Goal: Task Accomplishment & Management: Complete application form

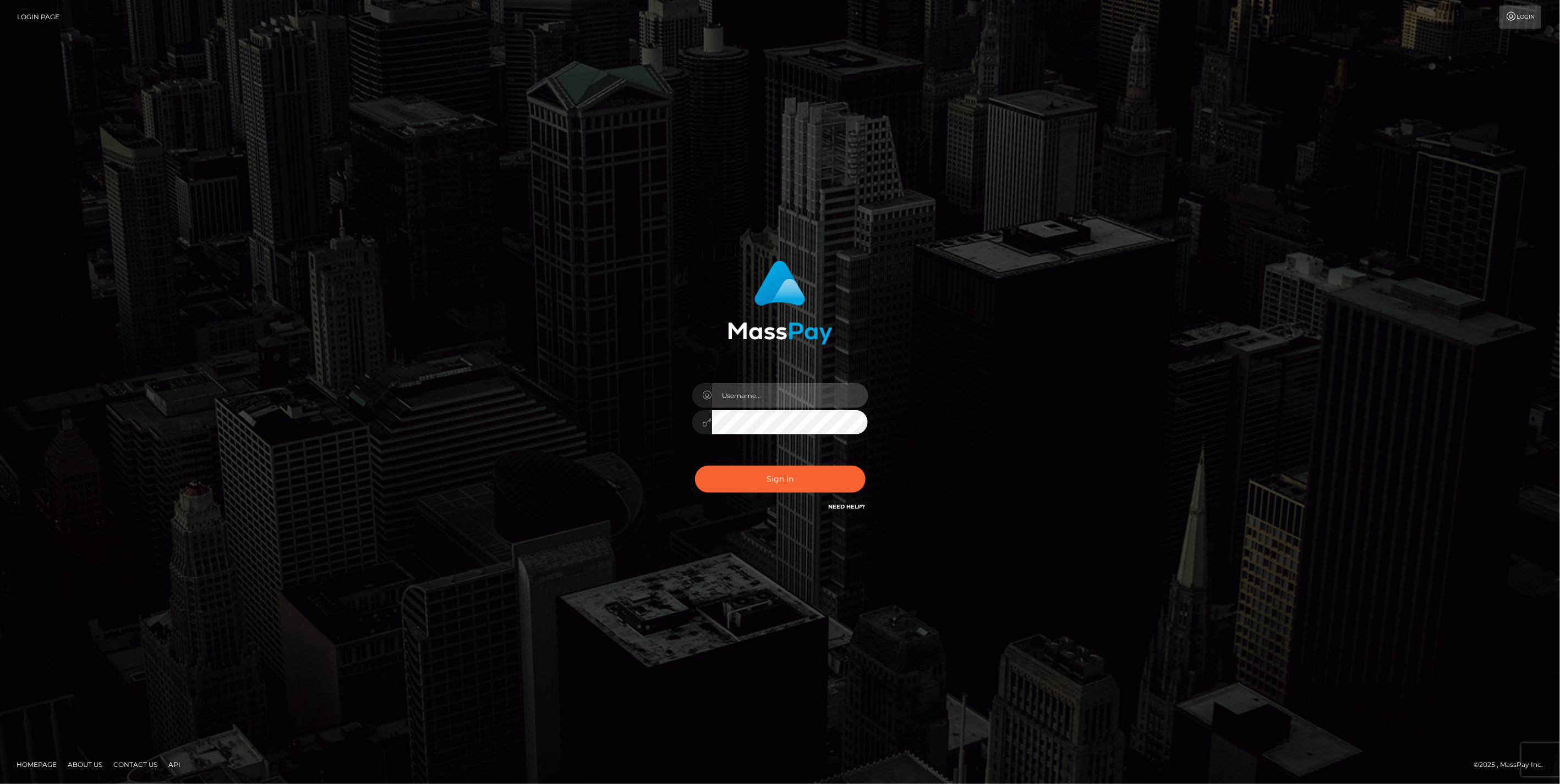
type input "jlo"
click at [788, 480] on button "Sign in" at bounding box center [780, 479] width 170 height 27
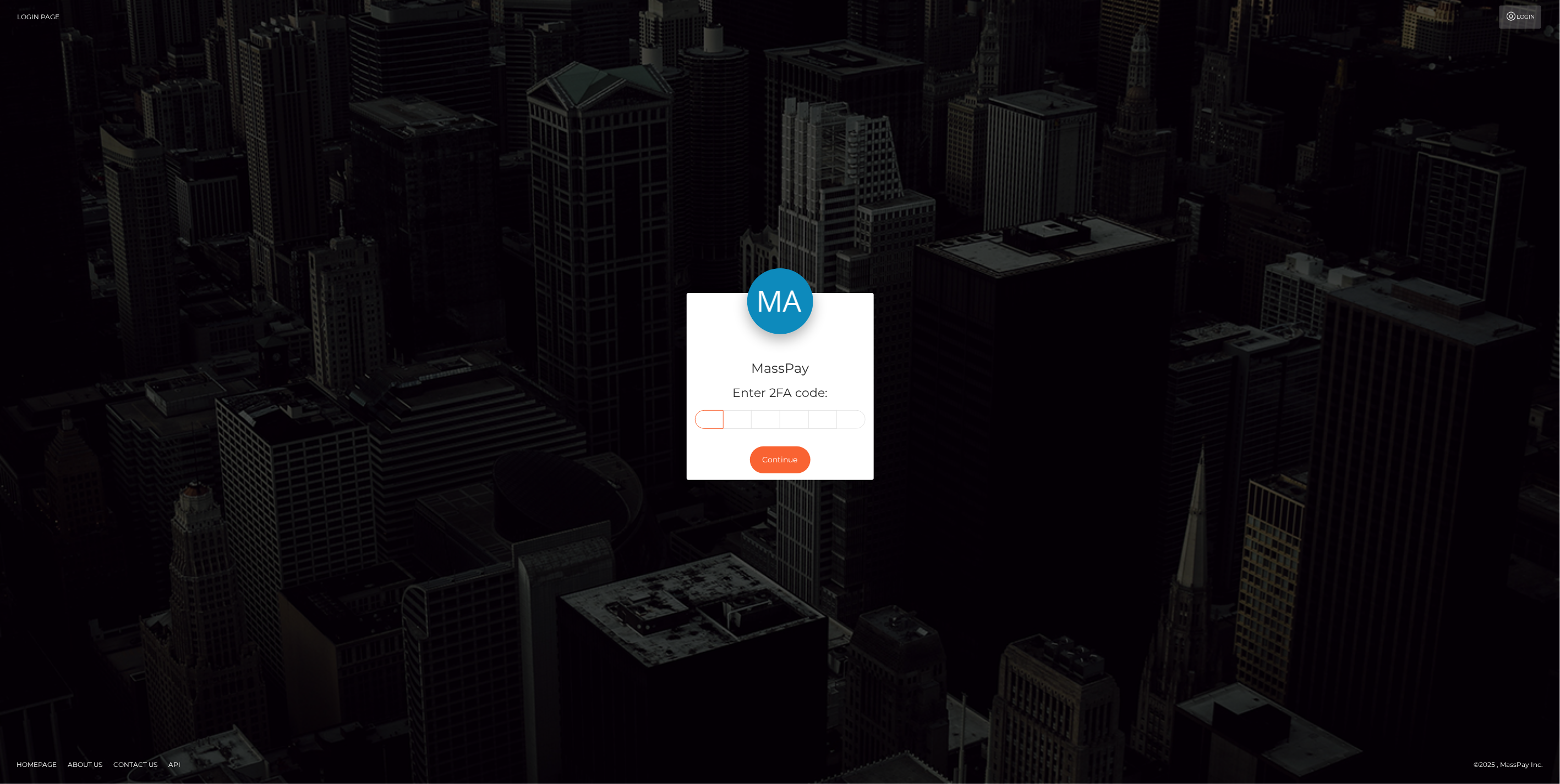
paste input "1"
type input "1"
type input "8"
type input "4"
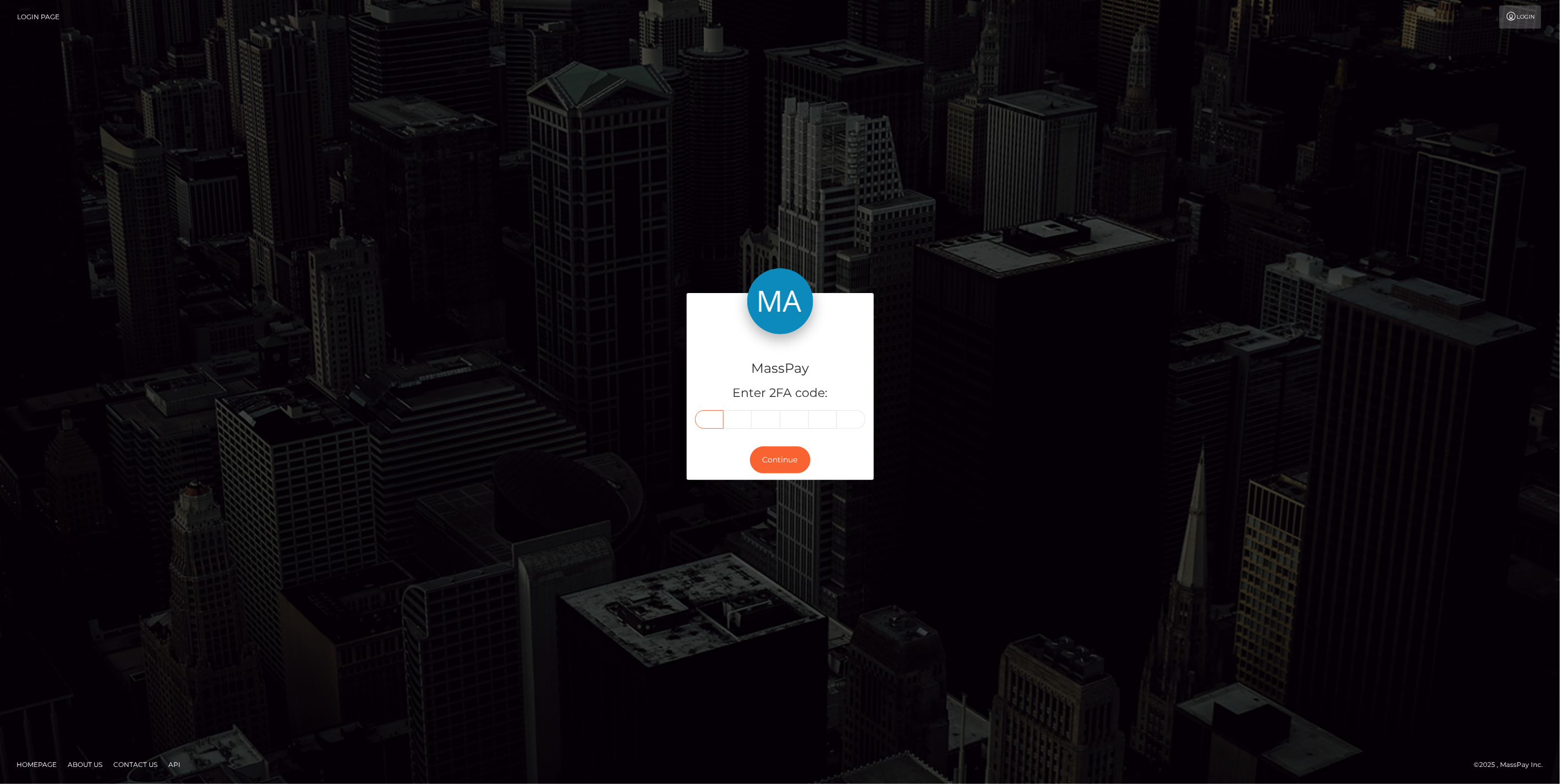
type input "5"
type input "3"
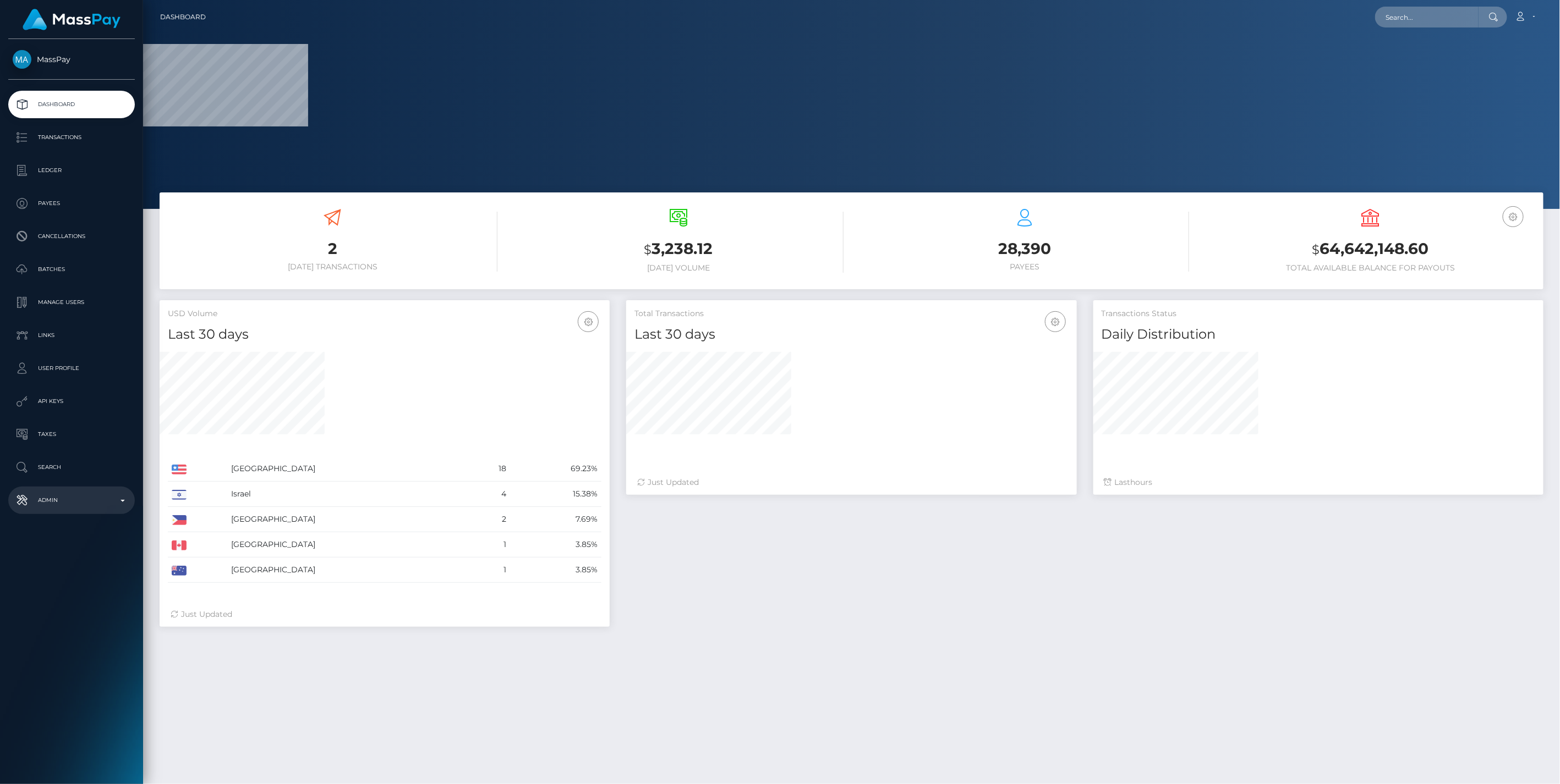
click at [119, 499] on p "Admin" at bounding box center [71, 500] width 118 height 16
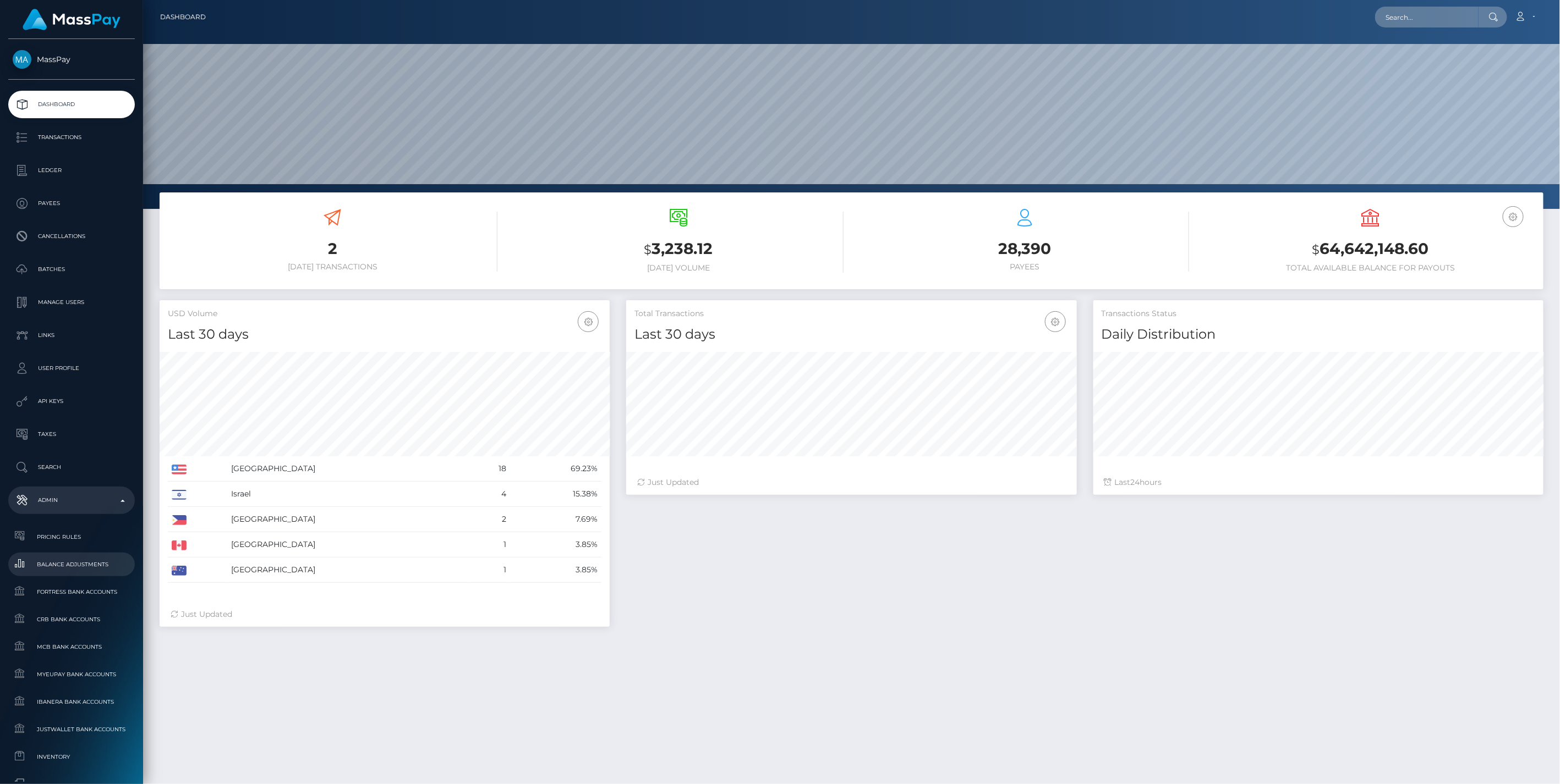
scroll to position [195, 450]
click at [54, 563] on span "Balance Adjustments" at bounding box center [71, 564] width 118 height 12
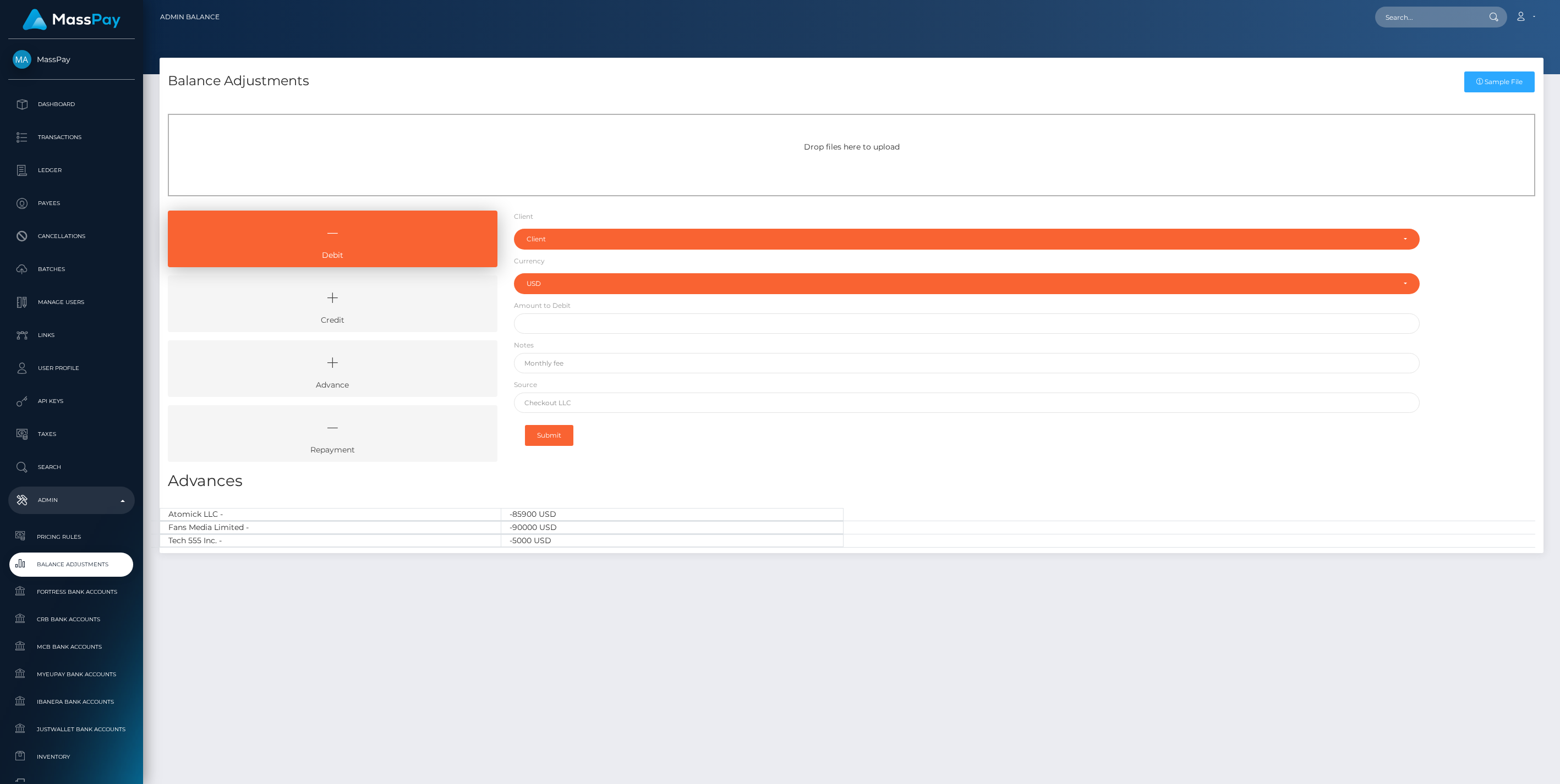
select select "USD"
click at [387, 303] on icon at bounding box center [332, 298] width 304 height 33
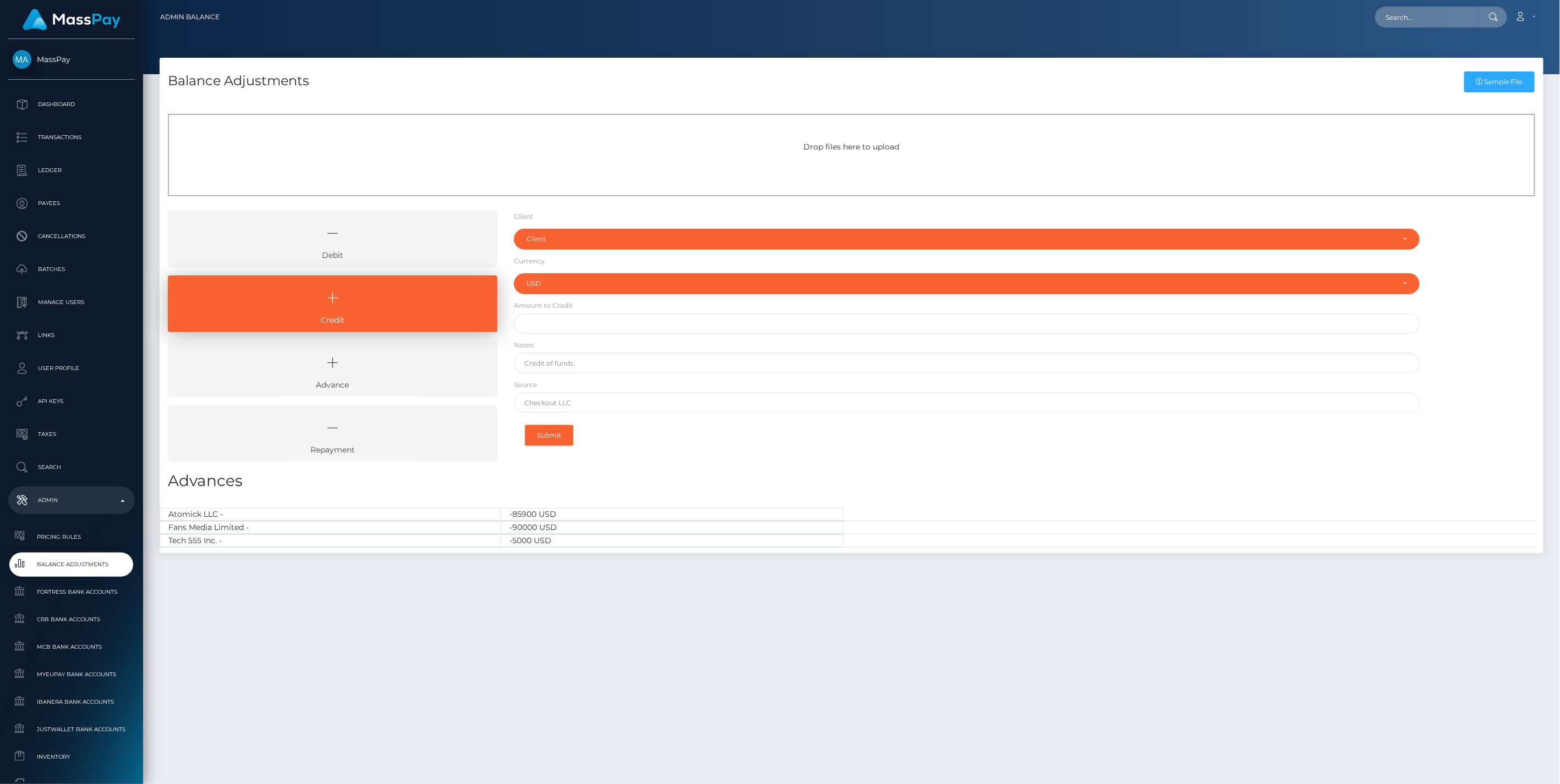
click at [563, 224] on div "Client RNetwork LLC - (1) MassPay - (2) Atlas Distributions - (3) I HEALTH INNO…" at bounding box center [967, 237] width 906 height 26
click at [565, 235] on div "Client" at bounding box center [960, 238] width 868 height 9
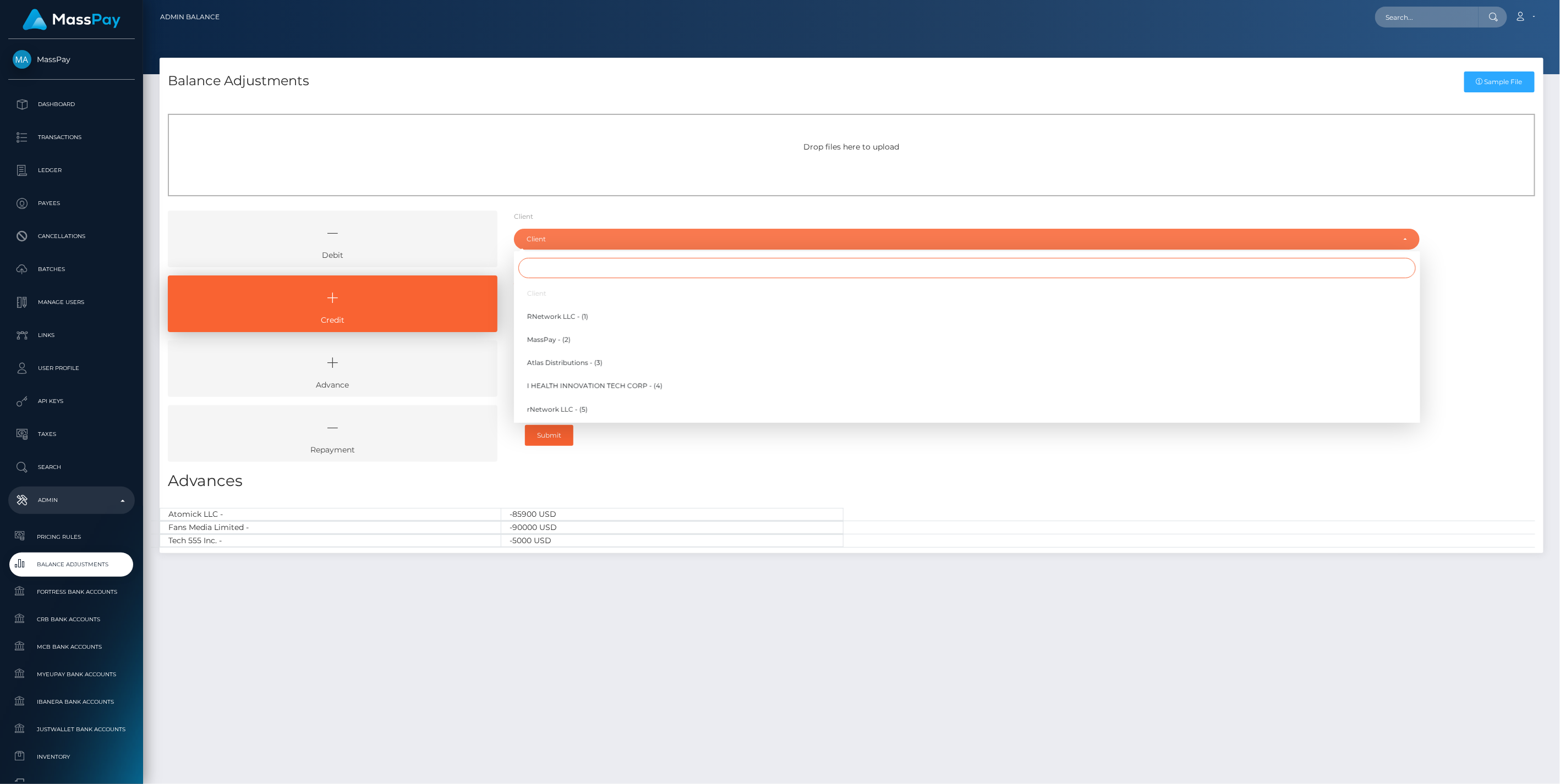
click at [534, 272] on input "Search" at bounding box center [966, 268] width 897 height 20
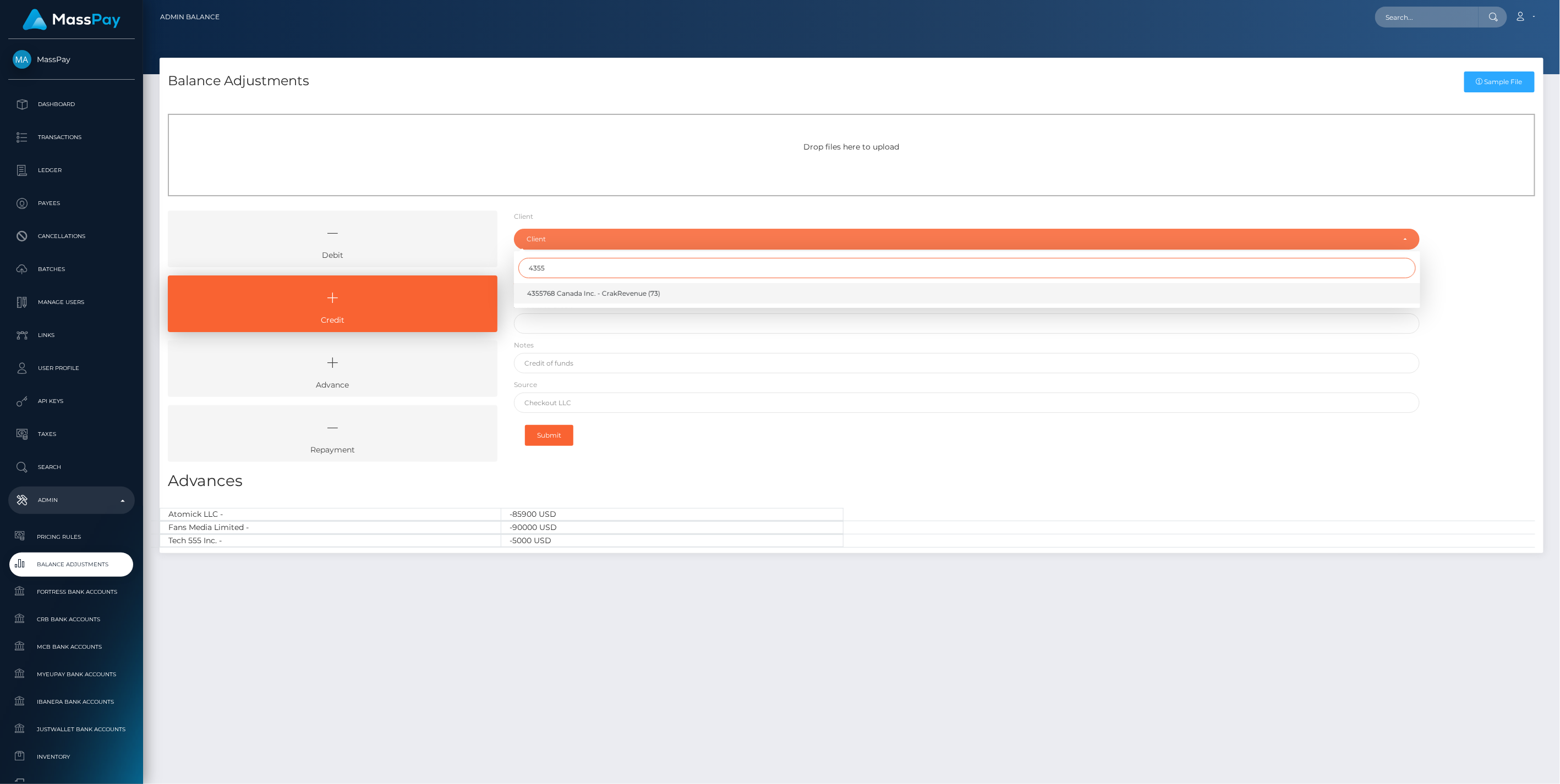
type input "4355"
click at [586, 300] on link "4355768 Canada Inc. - CrakRevenue (73)" at bounding box center [967, 293] width 906 height 20
select select "73"
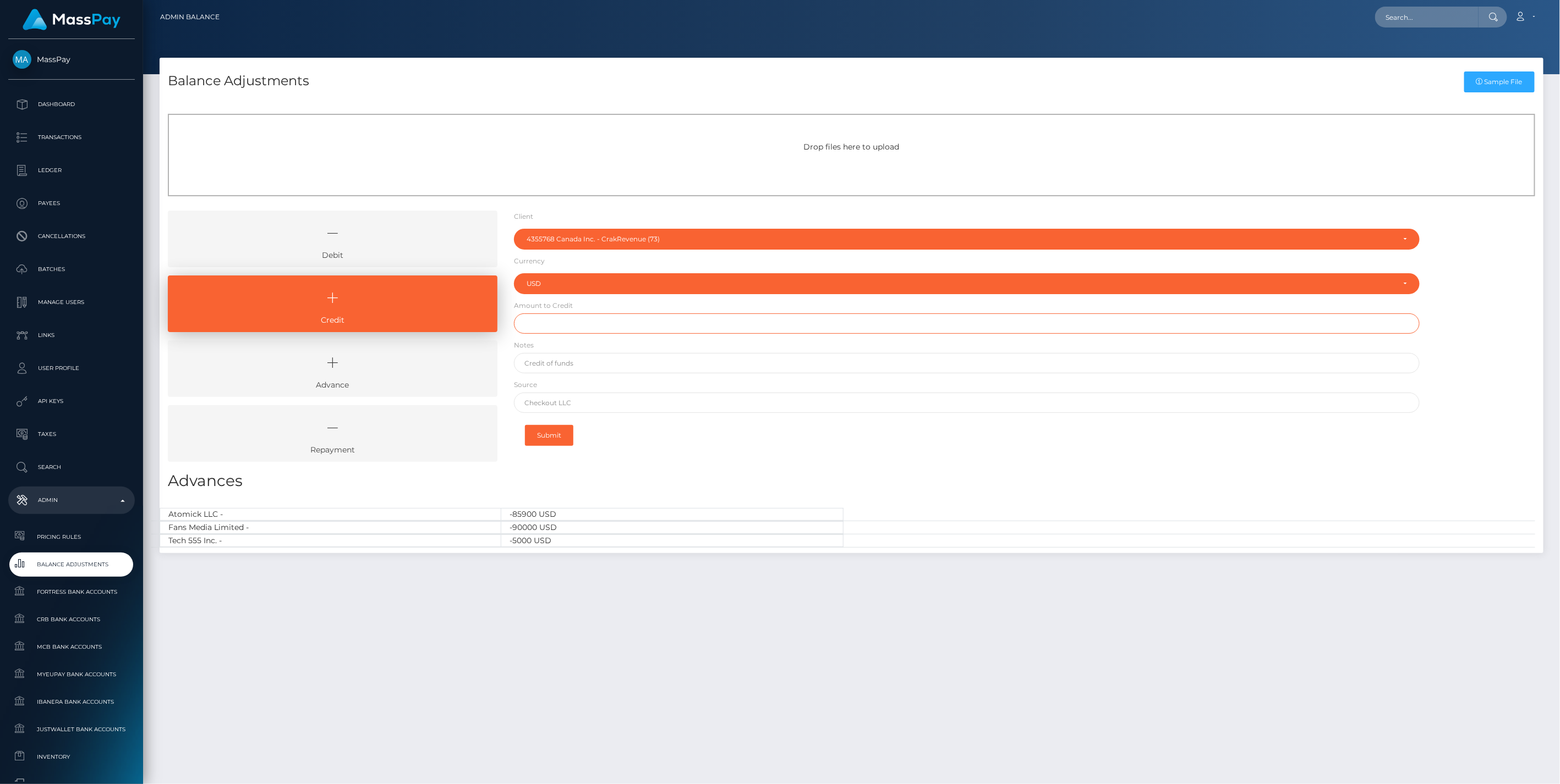
click at [574, 326] on input "text" at bounding box center [967, 324] width 906 height 20
type input "$40,000.00"
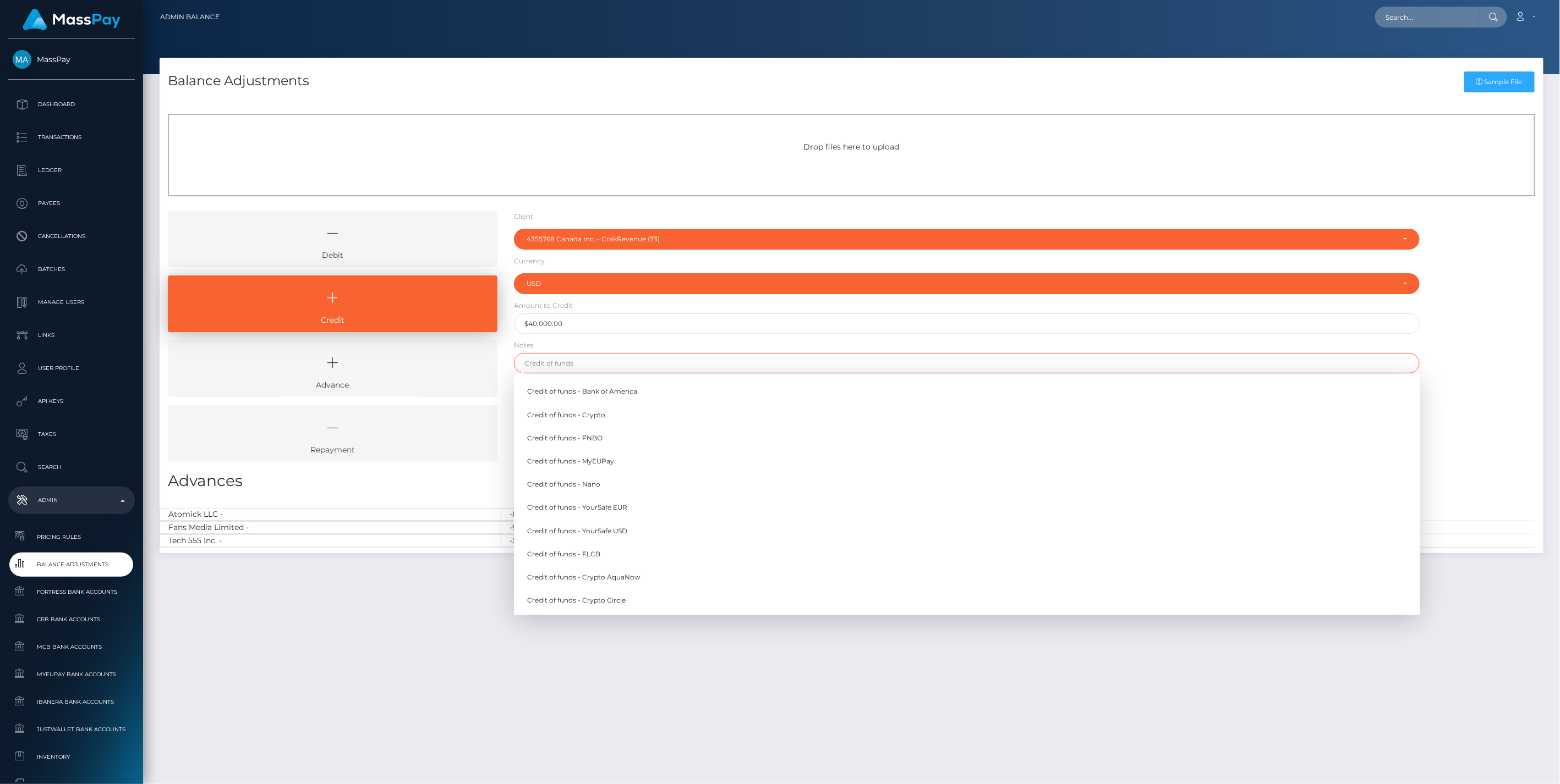
click at [591, 366] on input "text" at bounding box center [967, 363] width 906 height 20
click at [625, 578] on link "Credit of funds - Crypto AquaNow" at bounding box center [967, 577] width 906 height 20
type input "Credit of funds - Crypto AquaNow"
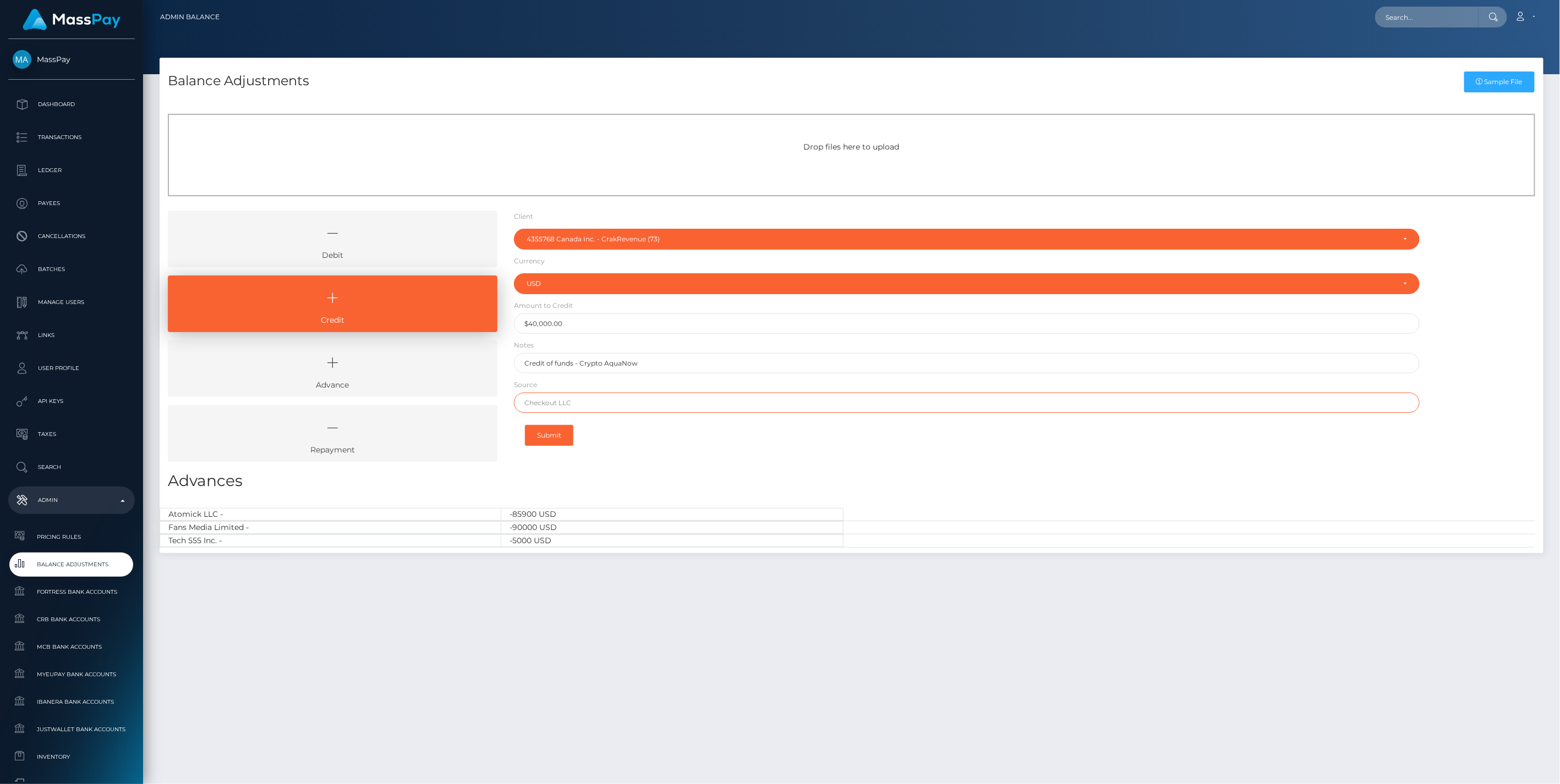
click at [598, 404] on input "text" at bounding box center [967, 402] width 906 height 20
paste input "0xfa5d2e736afa65e1b2c59d43a0bbe6cd9c5b250e24352280becc1f5c38a99fb4"
type input "0xfa5d2e736afa65e1b2c59d43a0bbe6cd9c5b250e24352280becc1f5c38a99fb4"
click at [558, 437] on button "Submit" at bounding box center [549, 435] width 49 height 21
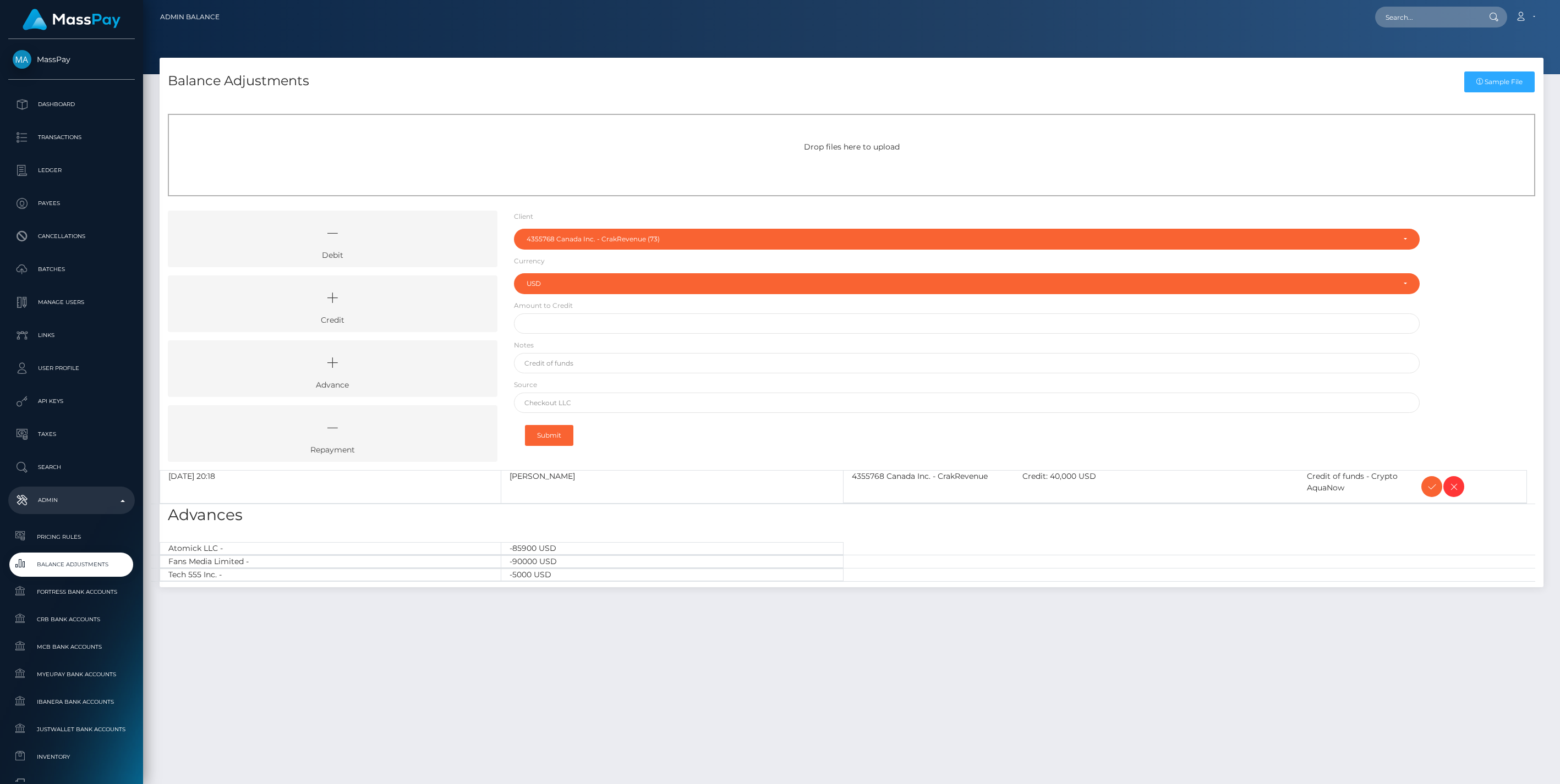
select select "73"
select select "USD"
click at [1432, 489] on icon at bounding box center [1431, 487] width 13 height 14
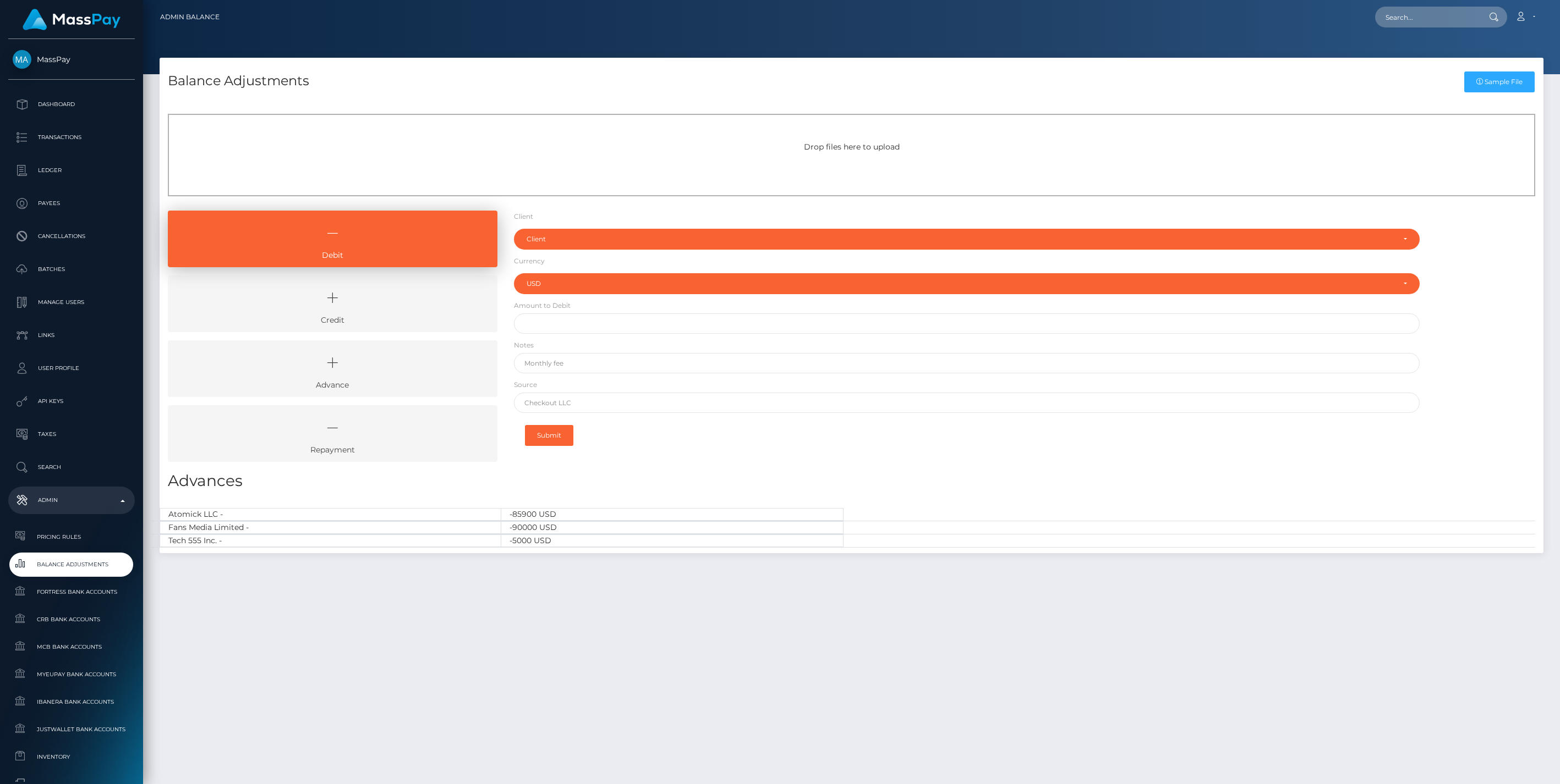
select select "USD"
click at [378, 309] on icon at bounding box center [332, 298] width 304 height 33
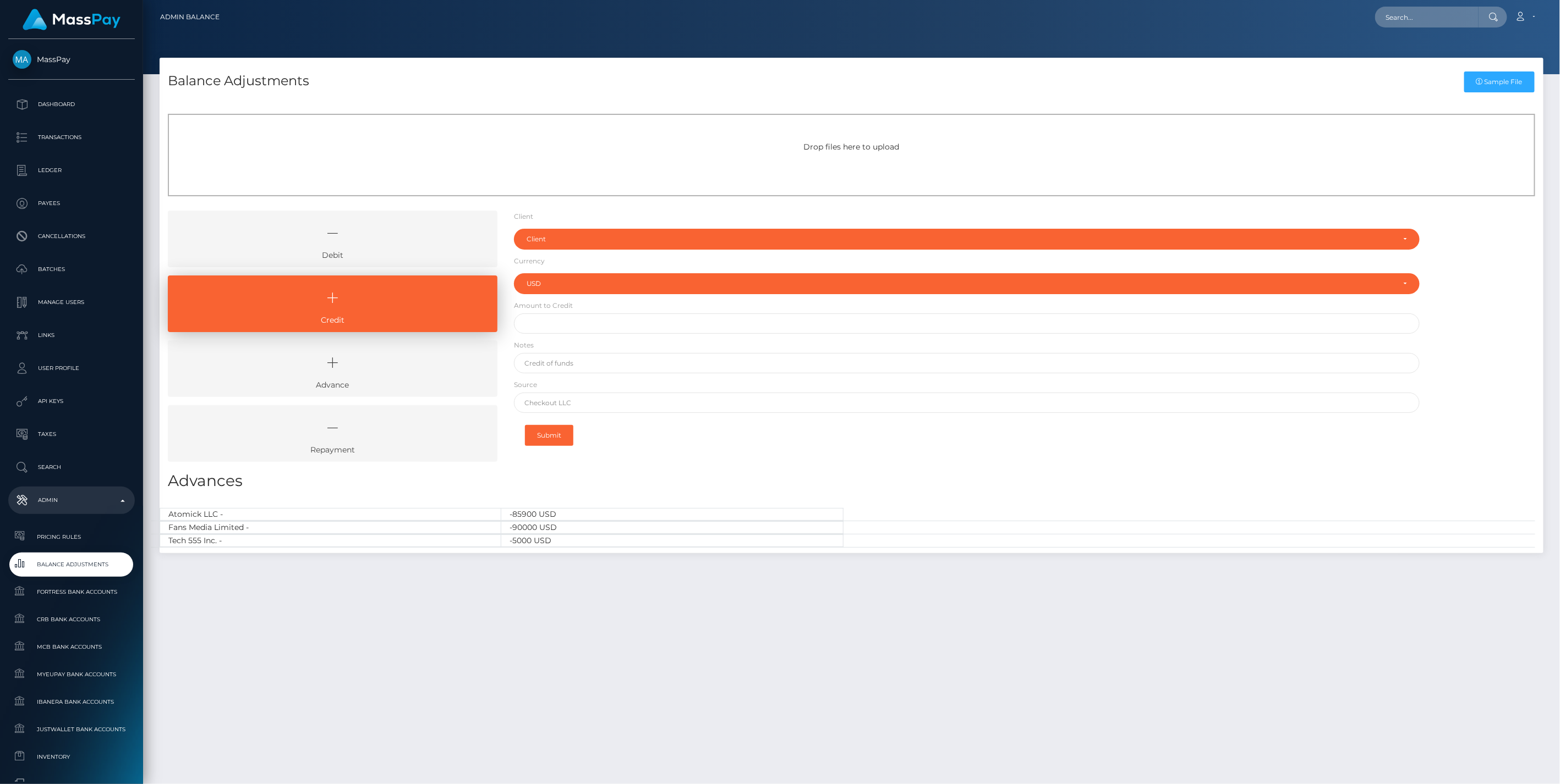
drag, startPoint x: 371, startPoint y: 231, endPoint x: 375, endPoint y: 245, distance: 14.6
click at [372, 231] on icon at bounding box center [332, 233] width 304 height 33
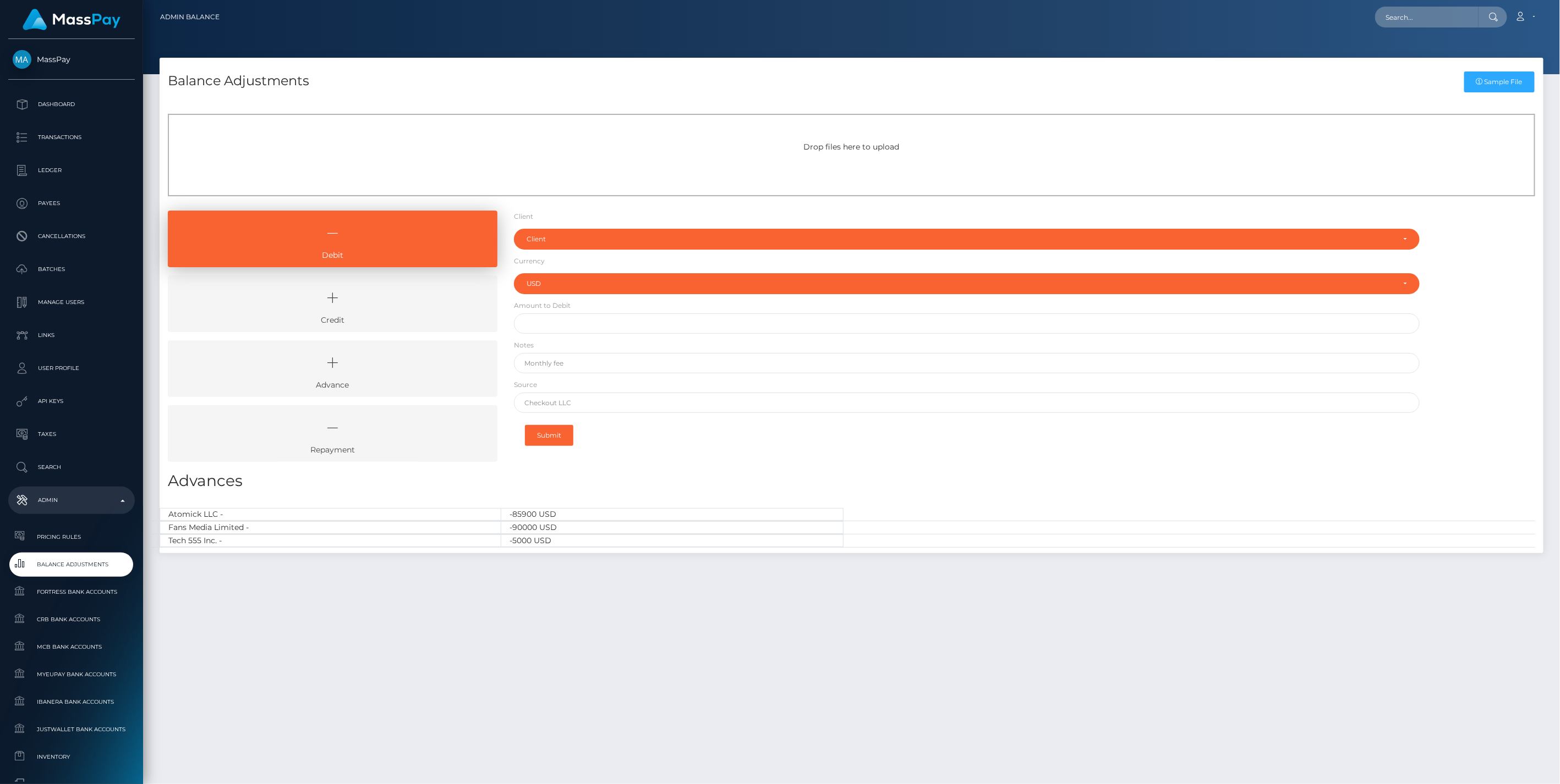
click at [386, 314] on link "Credit" at bounding box center [333, 303] width 330 height 56
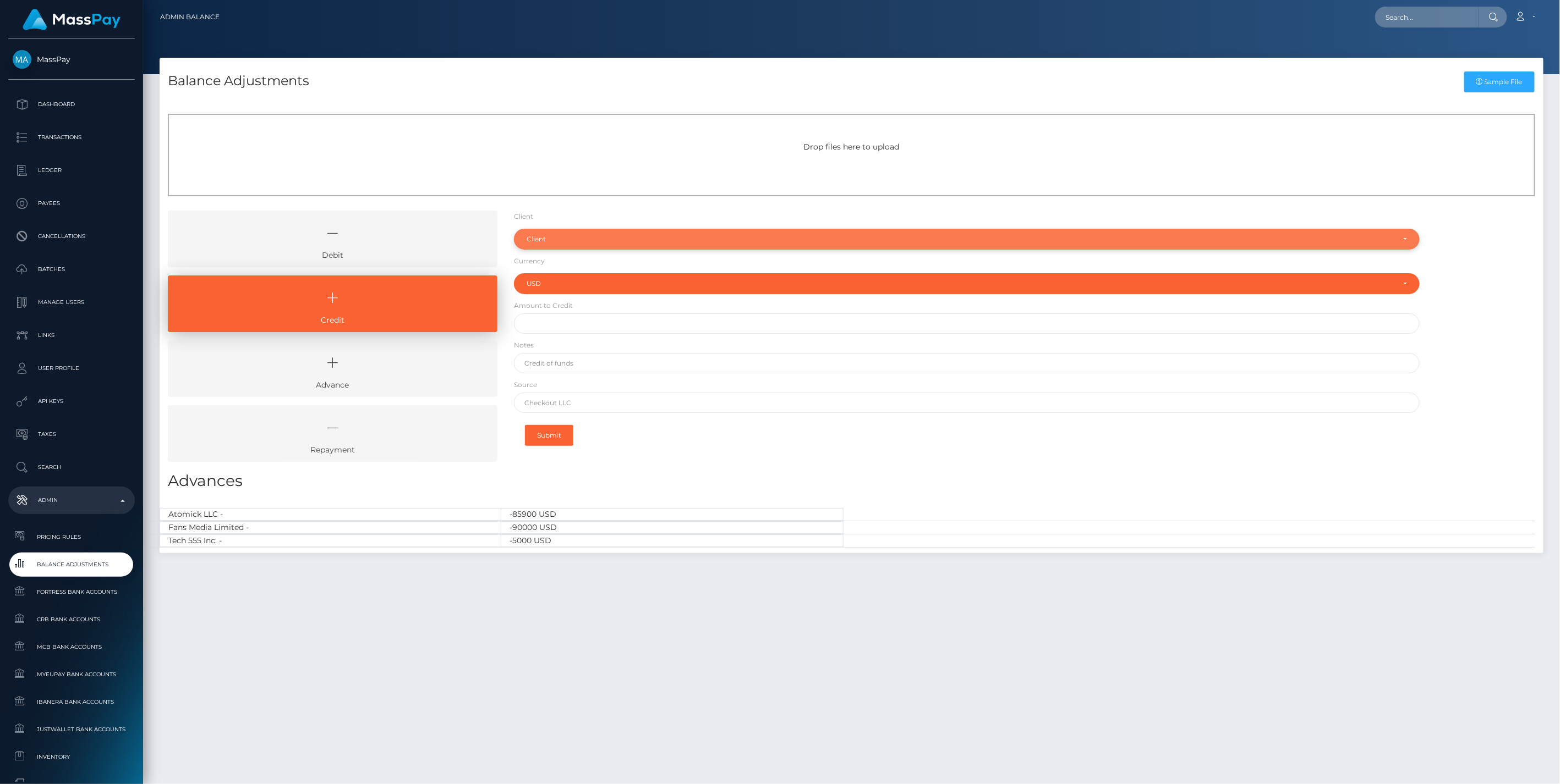
click at [545, 235] on div "Client" at bounding box center [960, 238] width 868 height 9
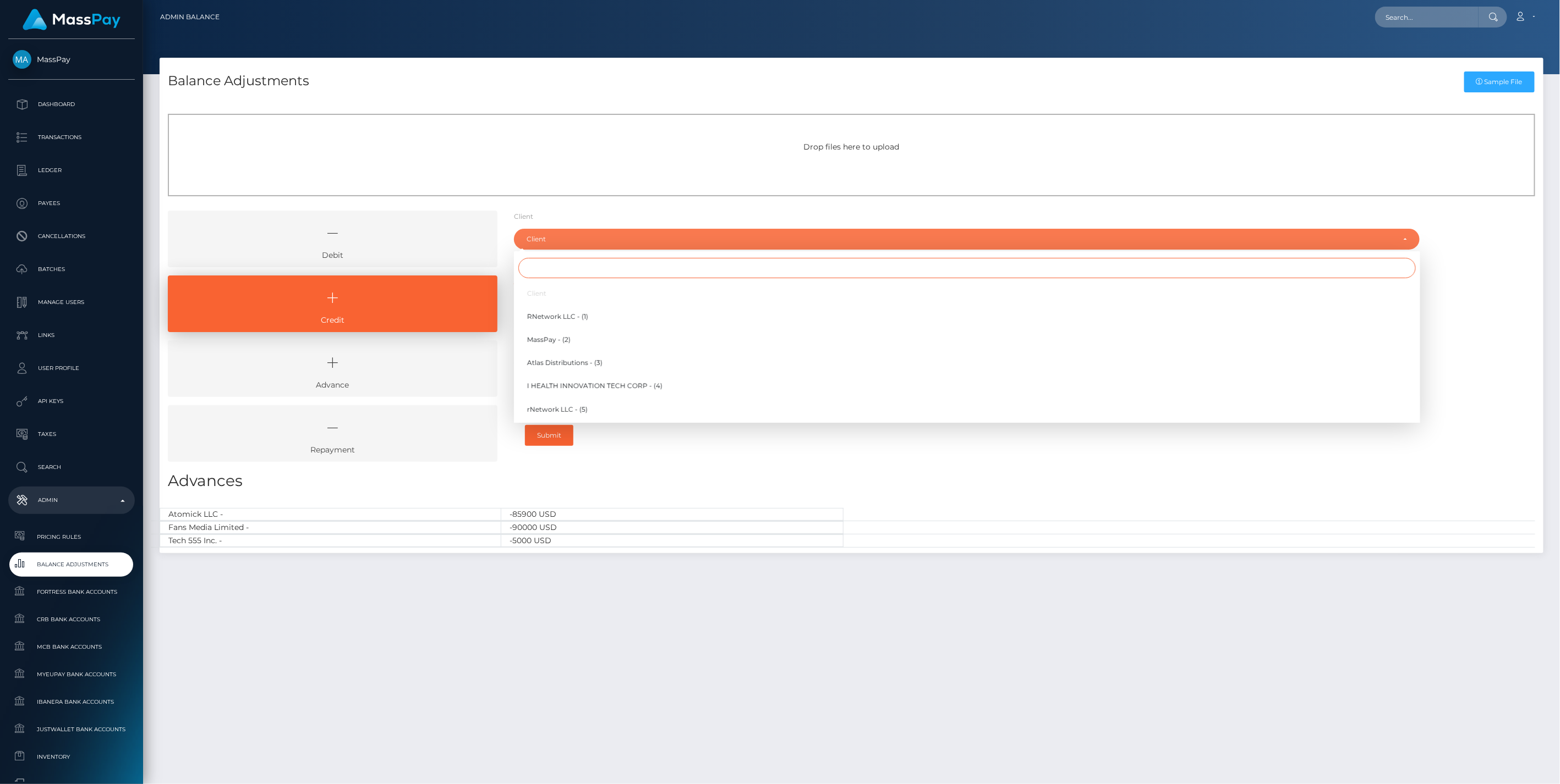
click at [548, 269] on input "Search" at bounding box center [966, 268] width 897 height 20
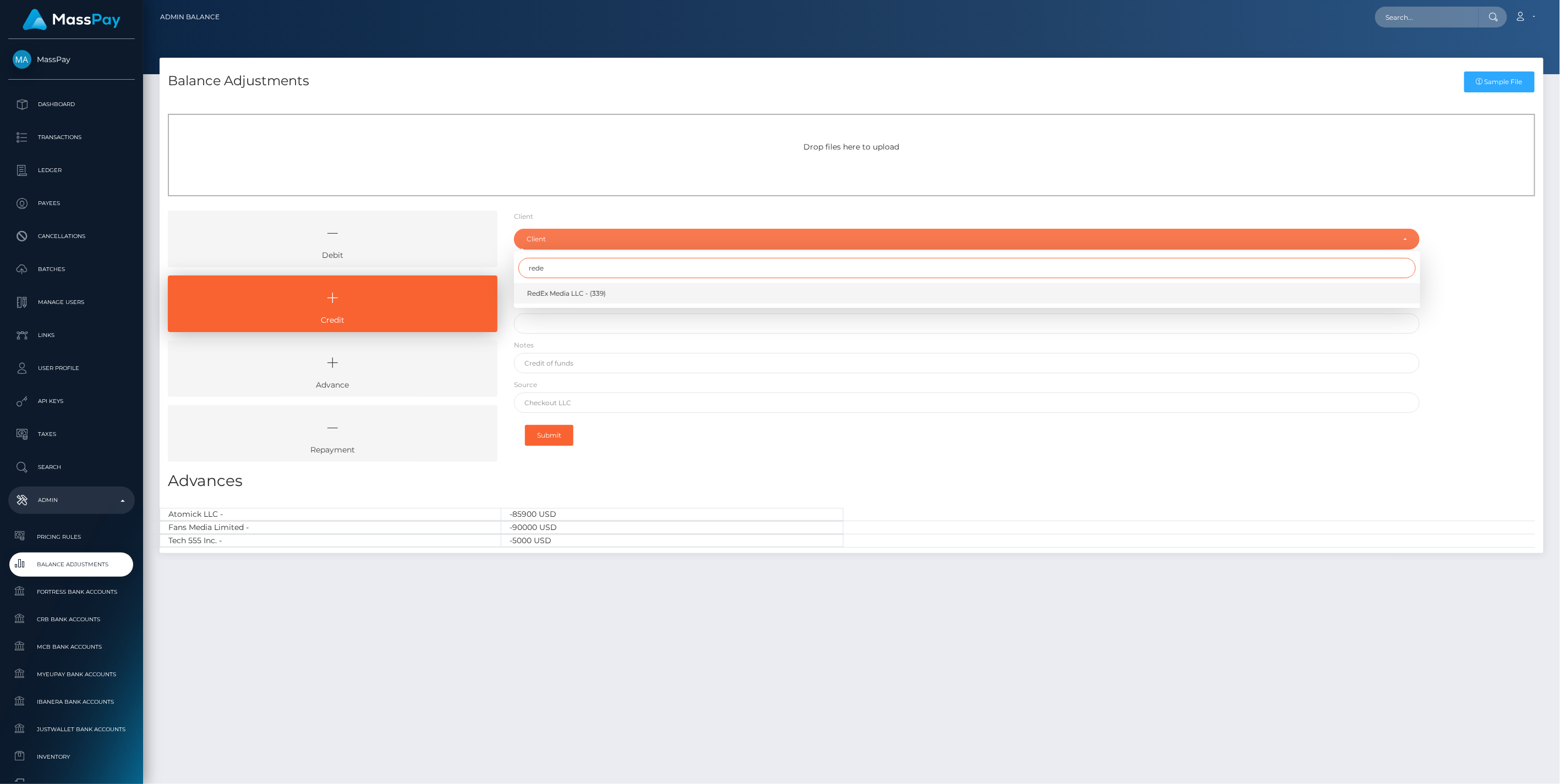
type input "rede"
click at [564, 293] on span "RedEx Media LLC - (339)" at bounding box center [567, 293] width 79 height 10
select select "339"
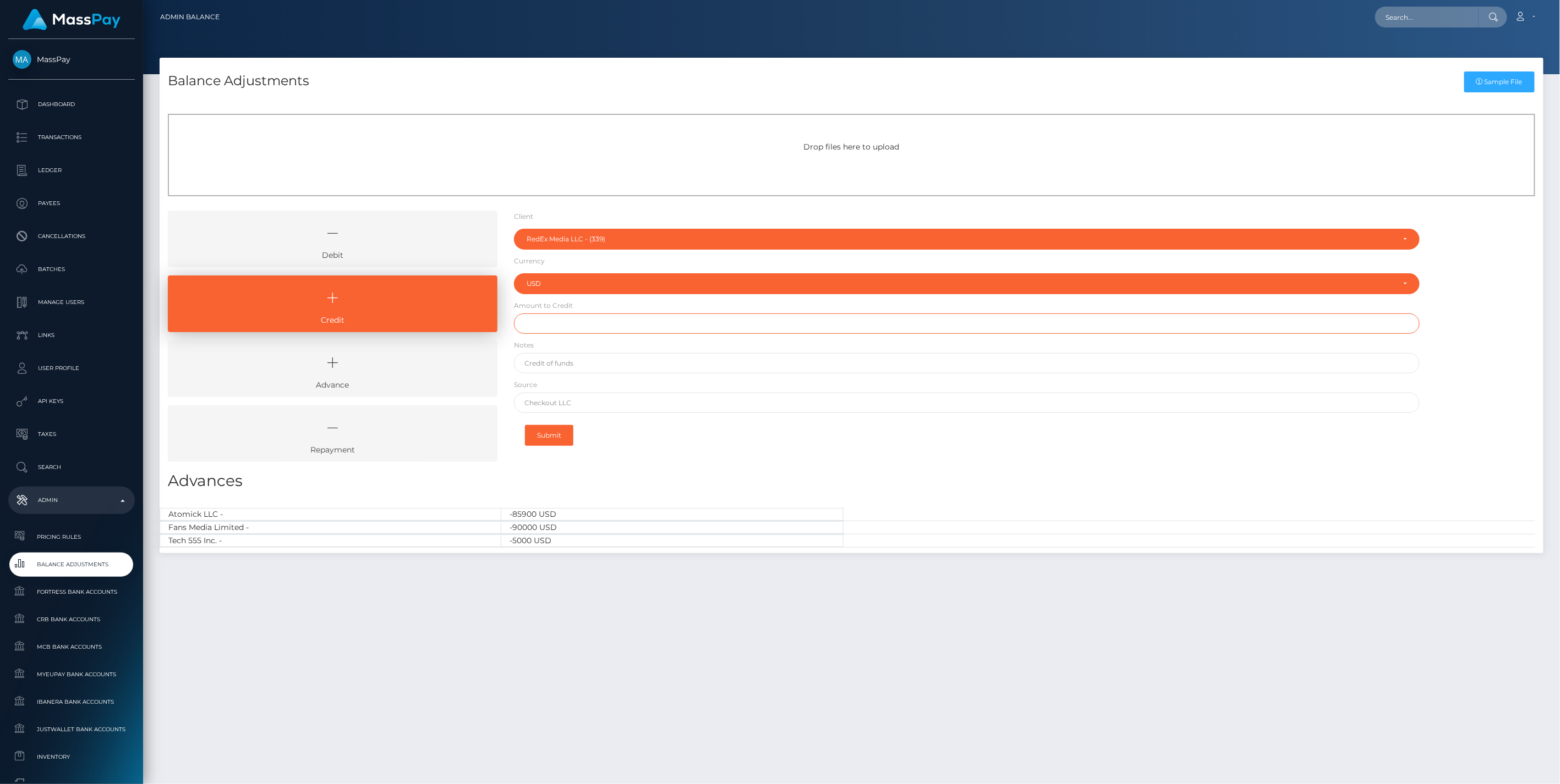
click at [535, 330] on input "text" at bounding box center [967, 324] width 906 height 20
type input "$100,000.00"
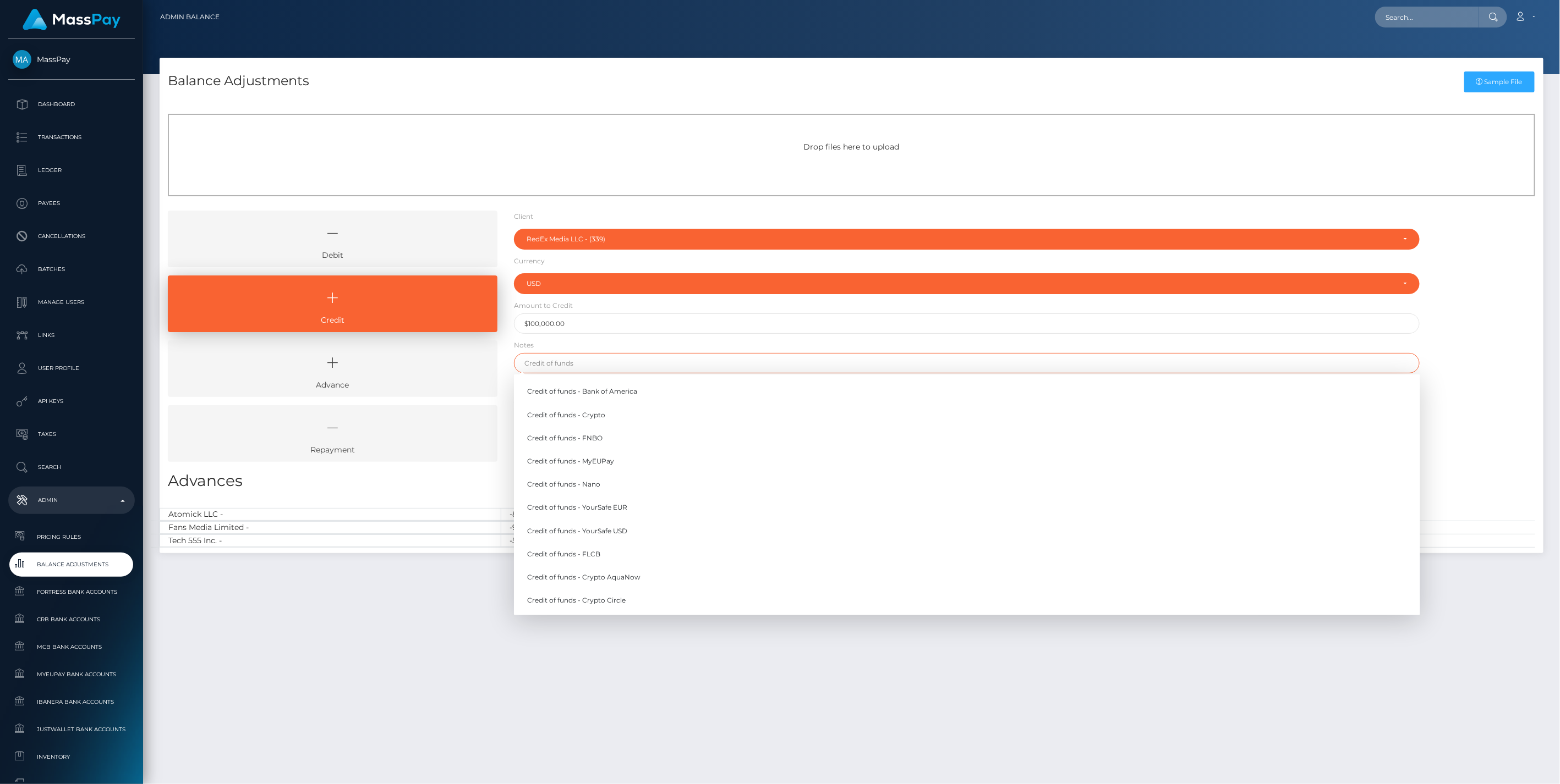
click at [552, 364] on input "text" at bounding box center [967, 363] width 906 height 20
click at [605, 535] on link "Credit of funds - YourSafe USD" at bounding box center [967, 531] width 906 height 20
type input "Credit of funds - YourSafe USD"
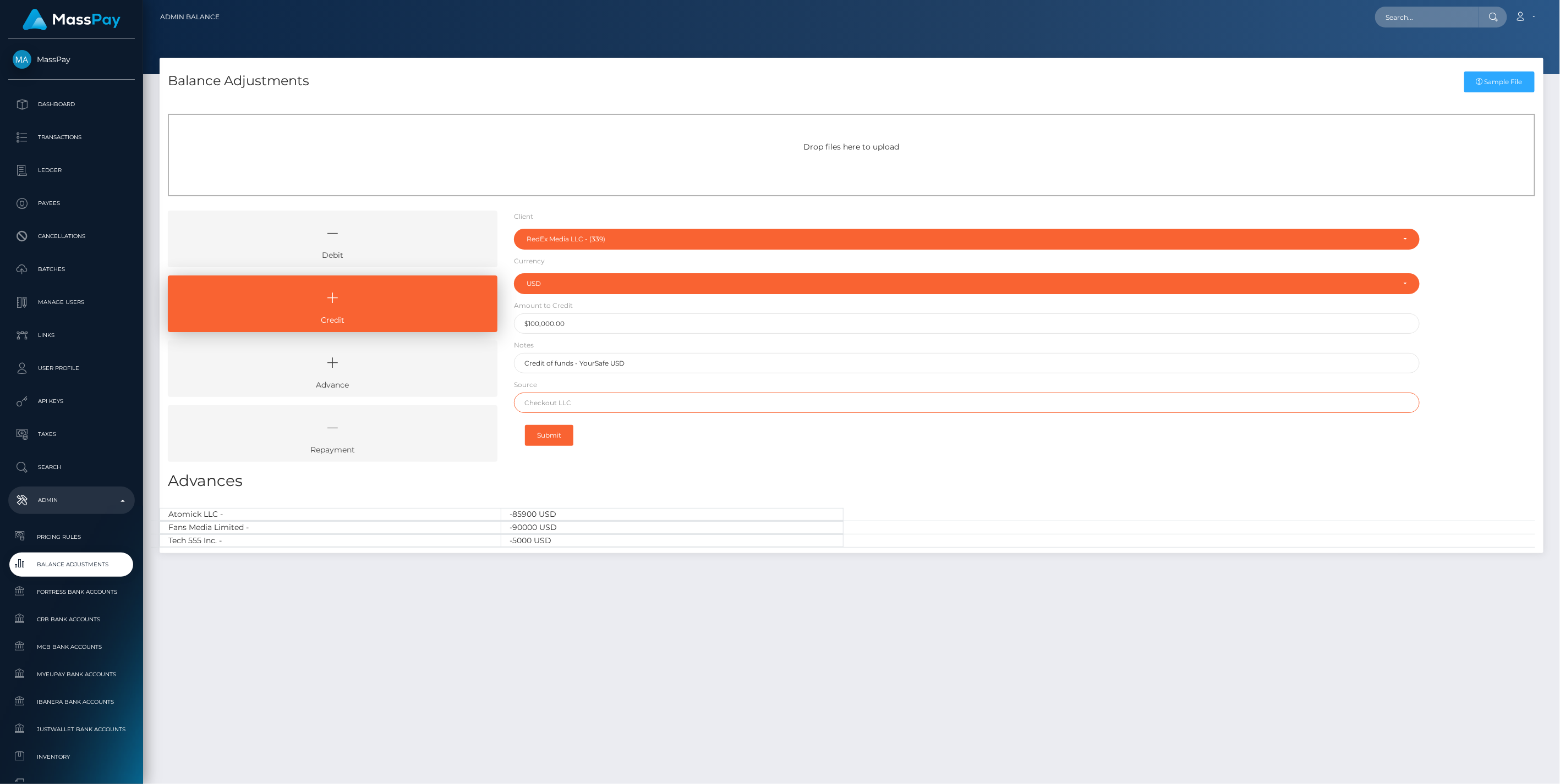
click at [578, 400] on input "text" at bounding box center [967, 402] width 906 height 20
type input "Chase"
click at [552, 433] on button "Submit" at bounding box center [549, 435] width 49 height 21
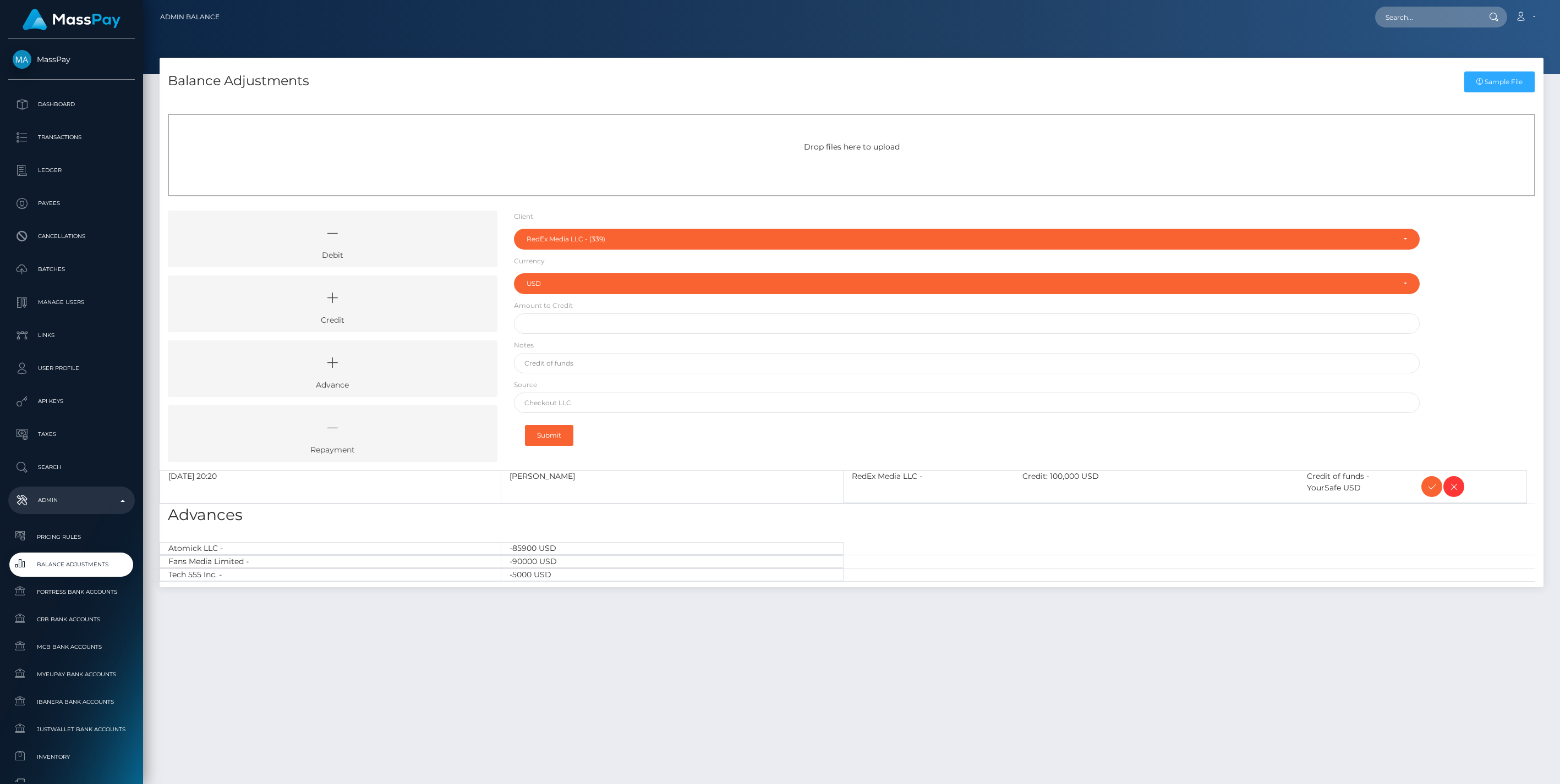
select select "339"
select select "USD"
click at [1425, 490] on icon at bounding box center [1431, 487] width 13 height 14
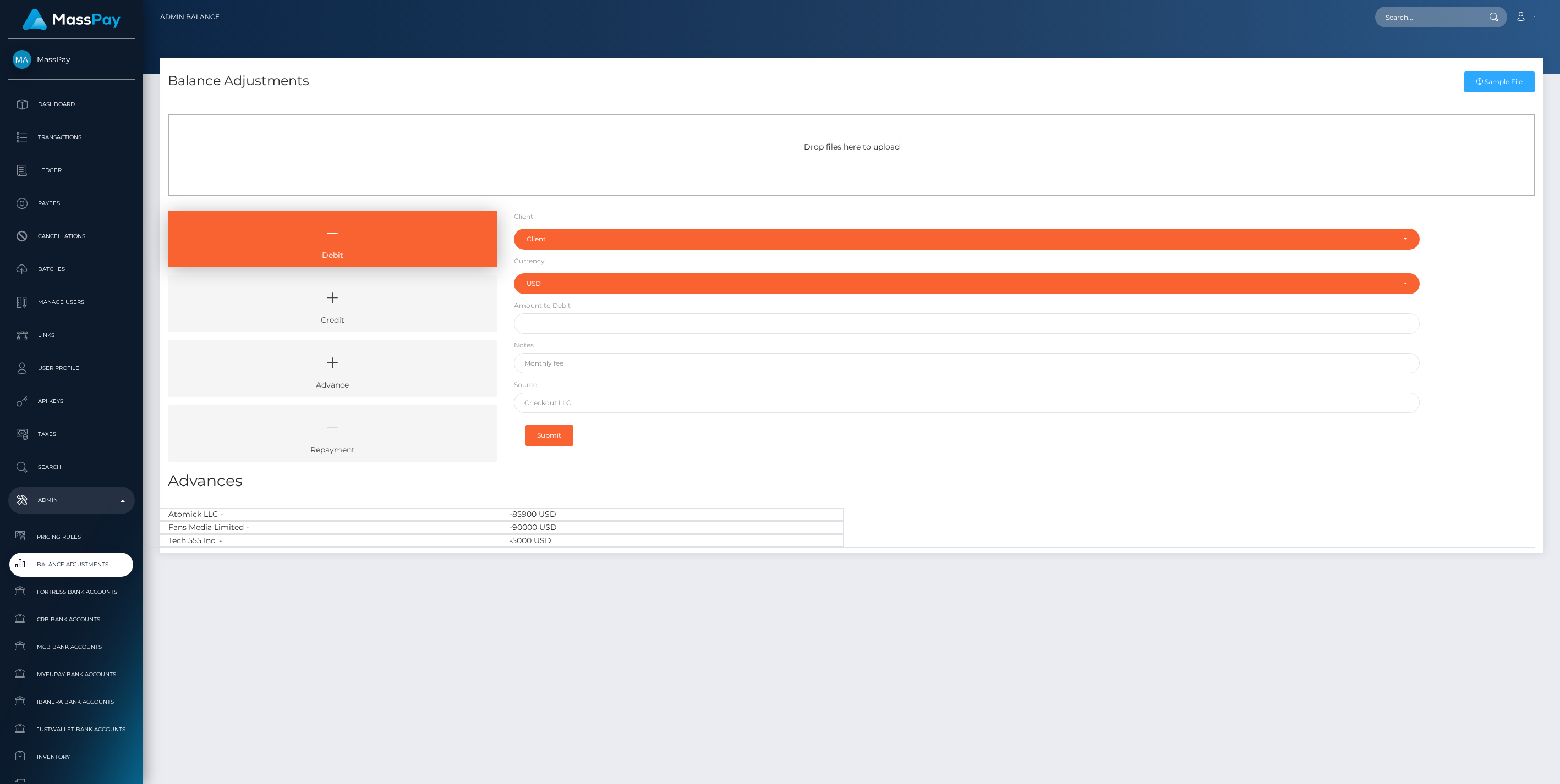
select select "USD"
click at [425, 301] on icon at bounding box center [332, 298] width 304 height 33
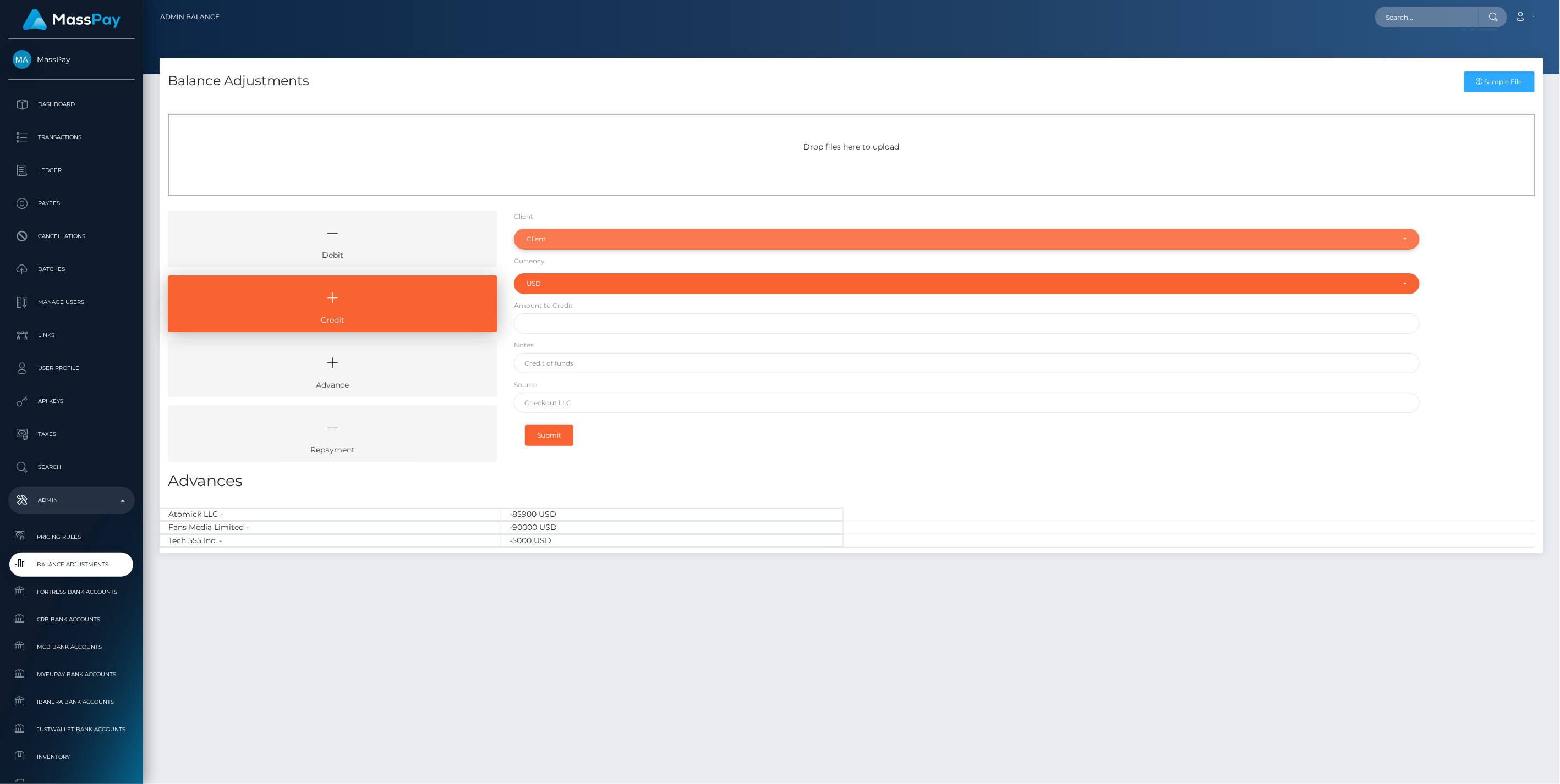
click at [600, 235] on div "Client" at bounding box center [960, 238] width 868 height 9
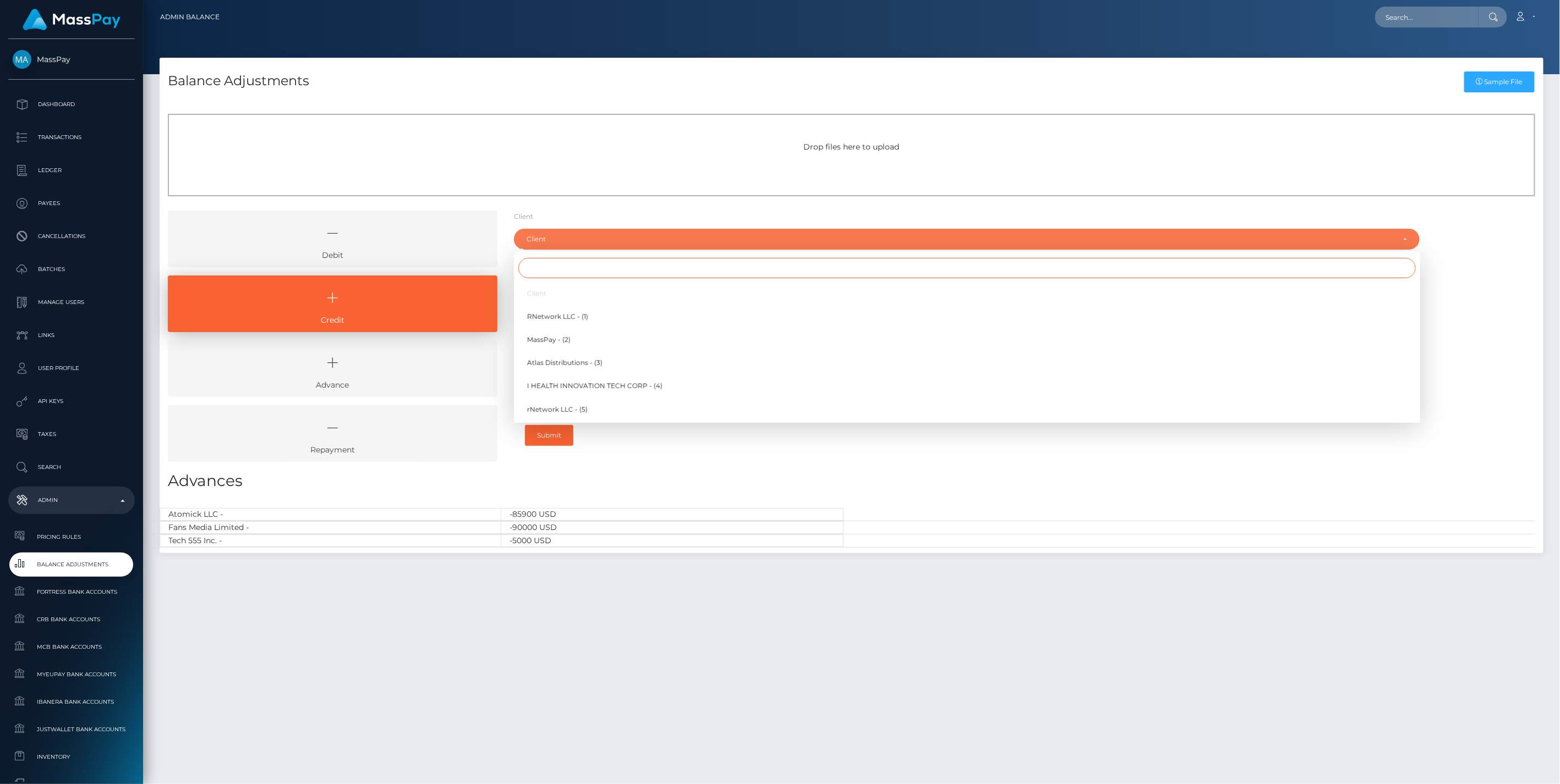
click at [543, 269] on input "Search" at bounding box center [966, 268] width 897 height 20
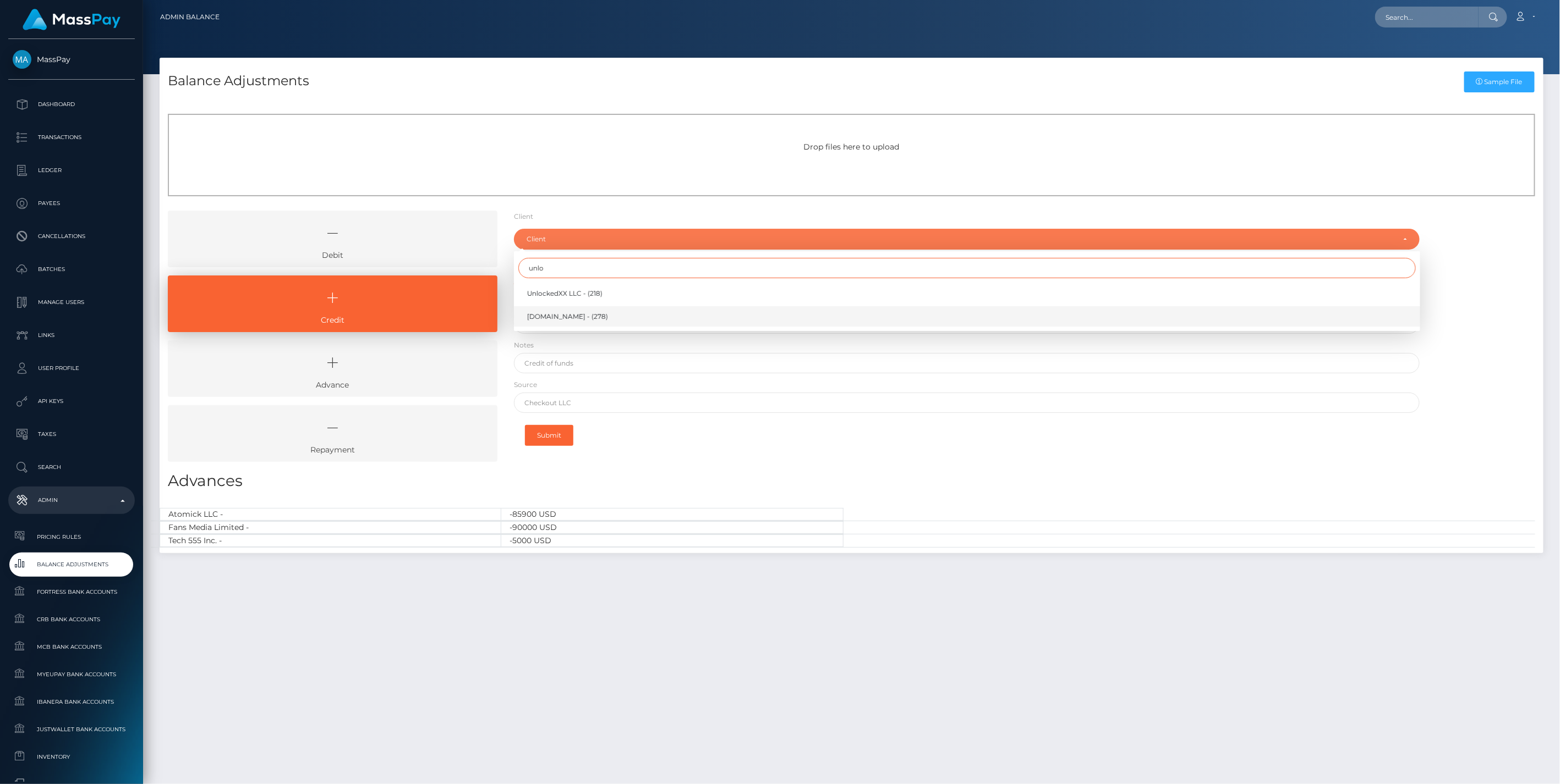
type input "unlo"
click at [560, 313] on span "[DOMAIN_NAME] - (278)" at bounding box center [567, 317] width 81 height 10
select select "278"
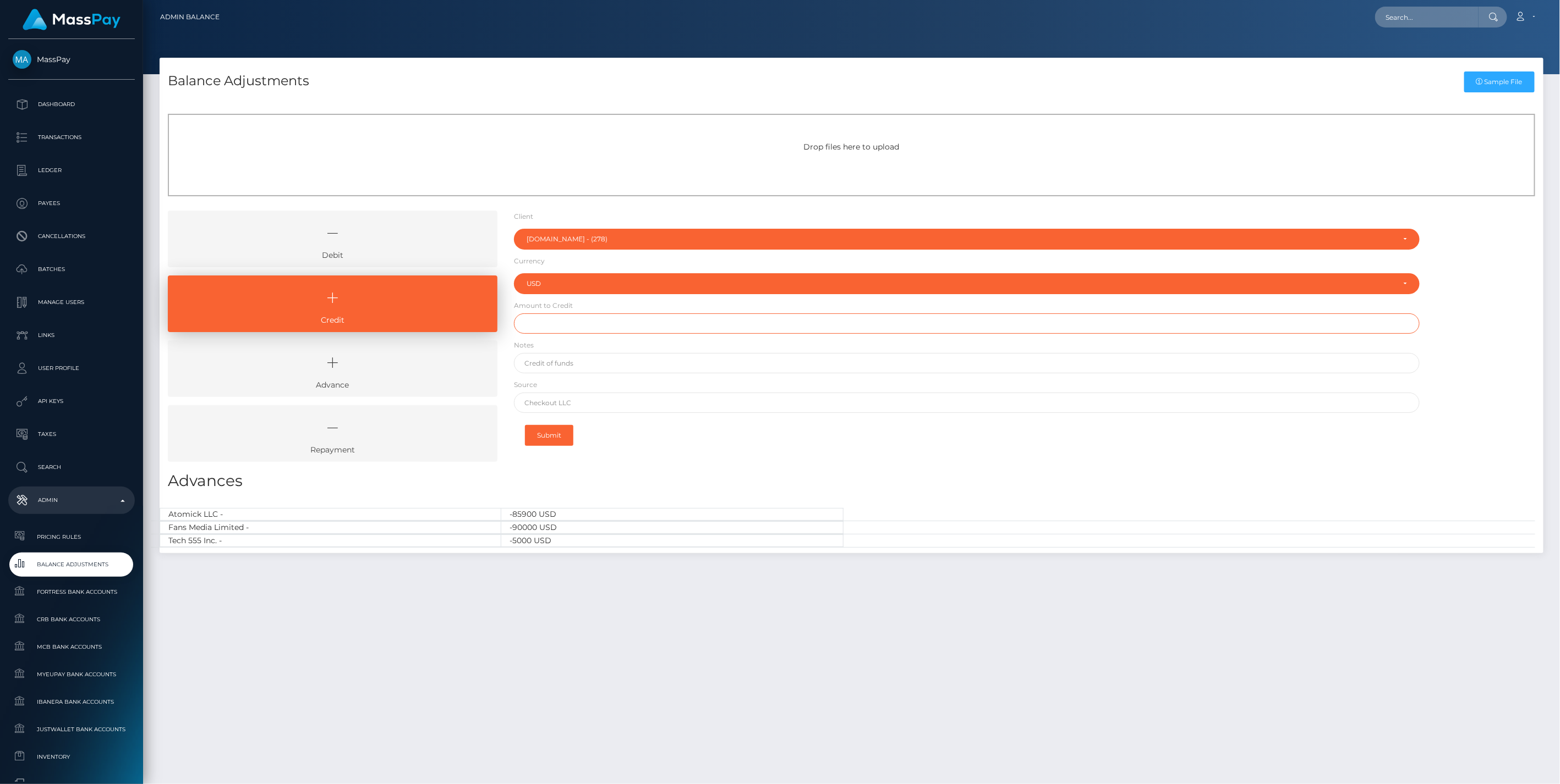
click at [560, 320] on input "text" at bounding box center [967, 324] width 906 height 20
type input "$170,000.00"
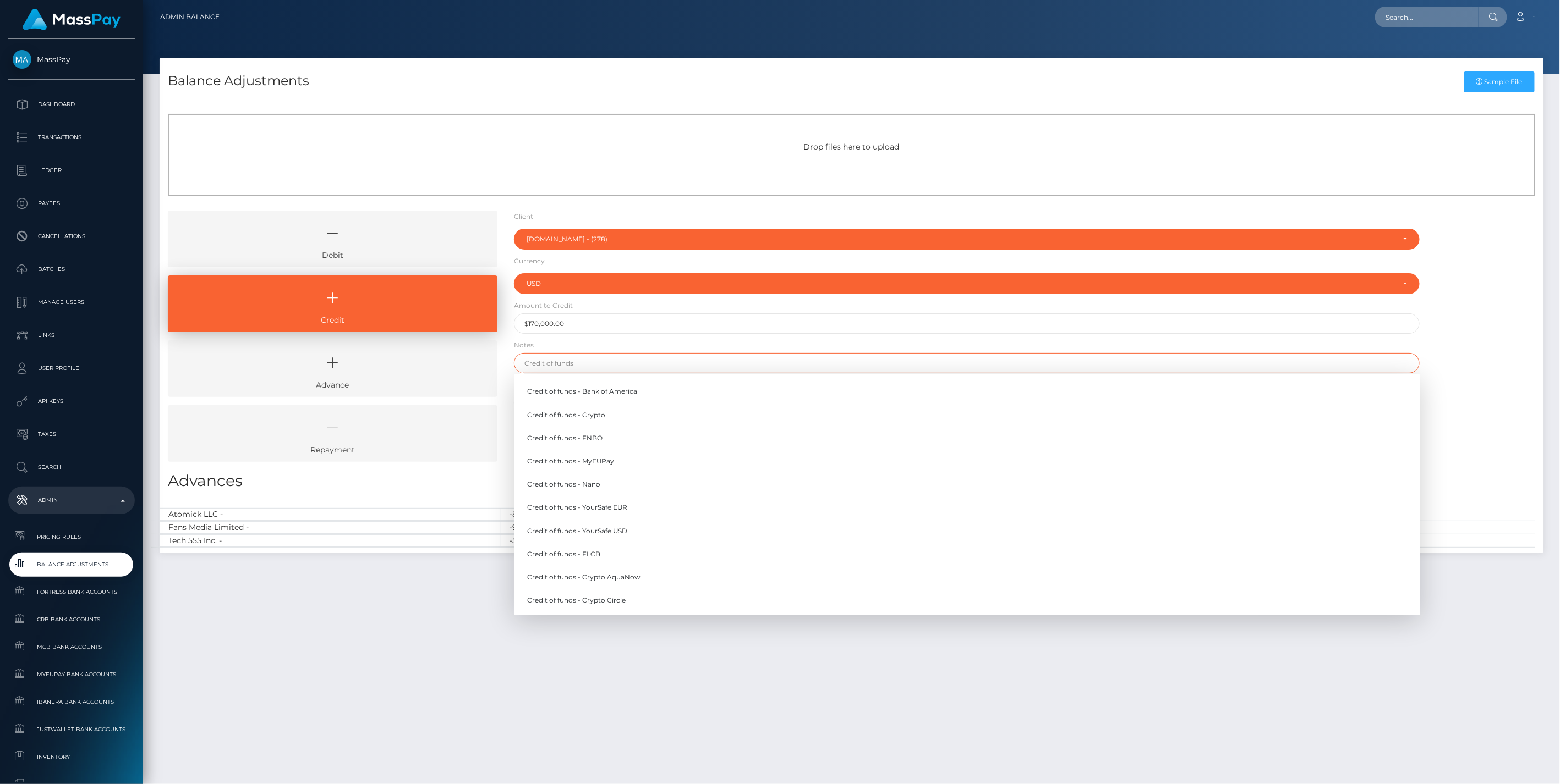
click at [562, 363] on input "text" at bounding box center [967, 363] width 906 height 20
click at [598, 433] on link "Credit of funds - FNBO" at bounding box center [967, 438] width 906 height 20
type input "Credit of funds - FNBO"
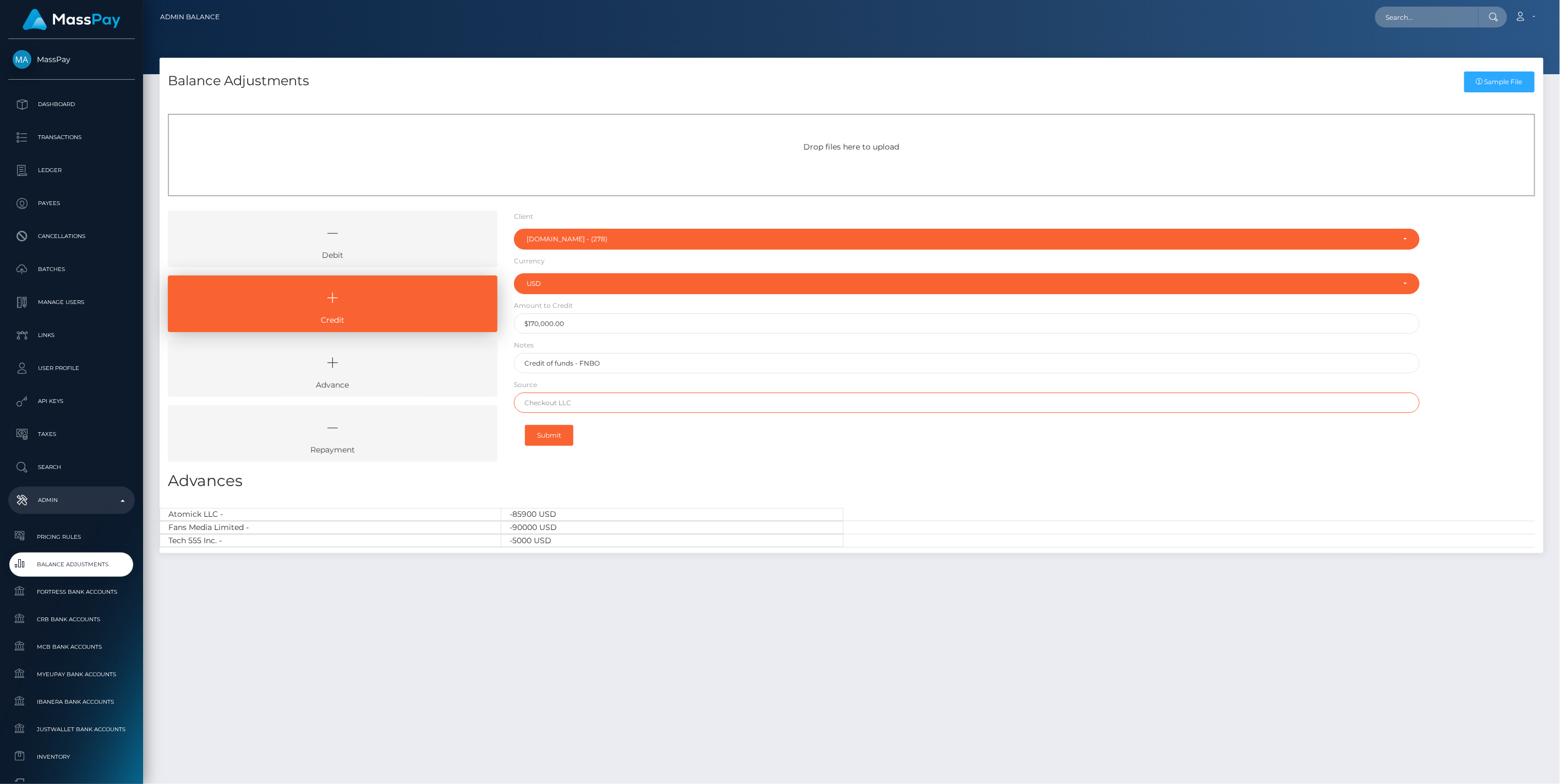
click at [537, 403] on input "text" at bounding box center [967, 402] width 906 height 20
paste input "Revolution"
type input "Revolution"
click at [554, 434] on button "Submit" at bounding box center [549, 435] width 49 height 21
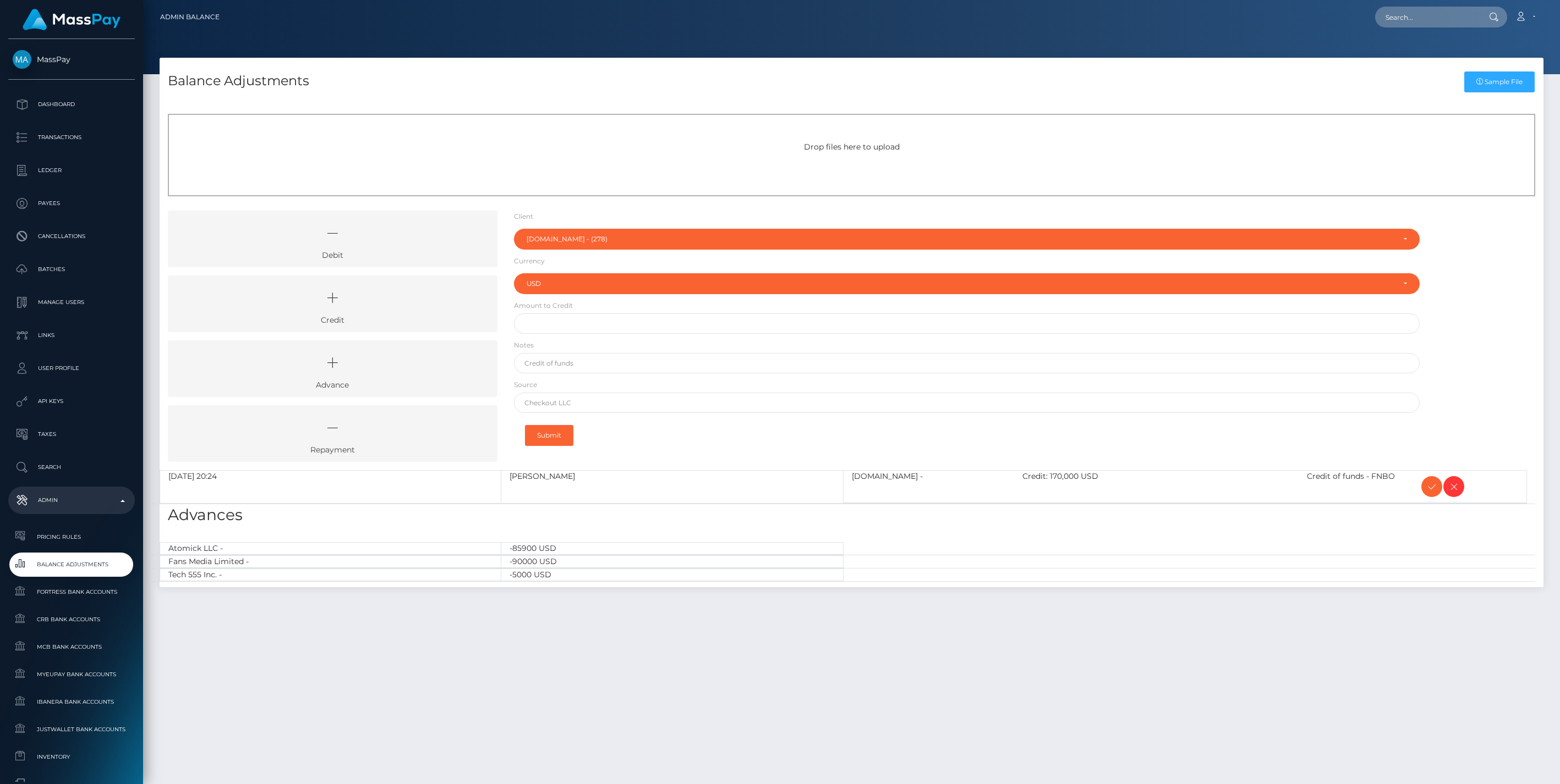
select select "278"
select select "USD"
click at [1434, 483] on icon at bounding box center [1431, 487] width 13 height 14
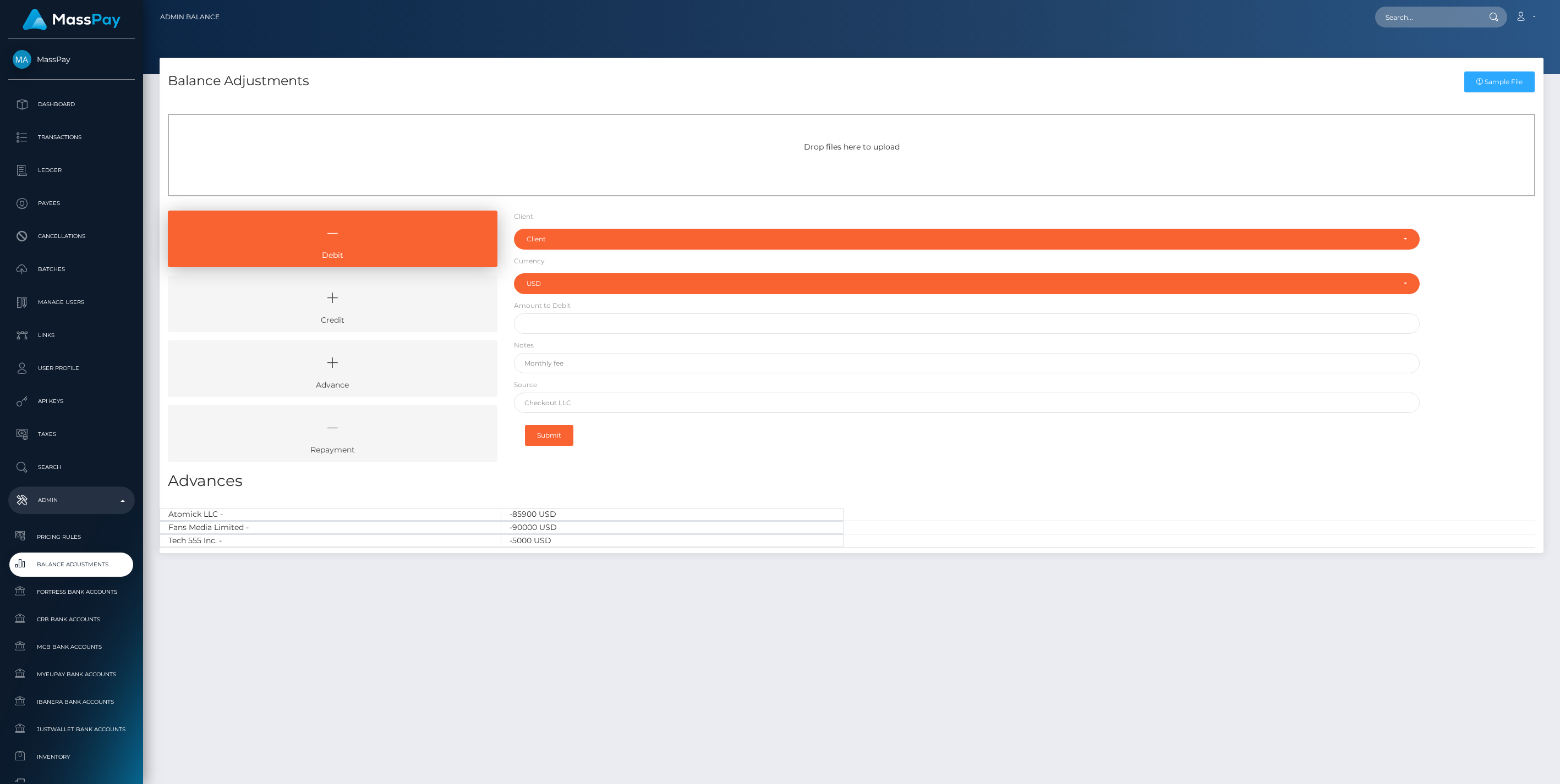
select select "USD"
